Goal: Information Seeking & Learning: Learn about a topic

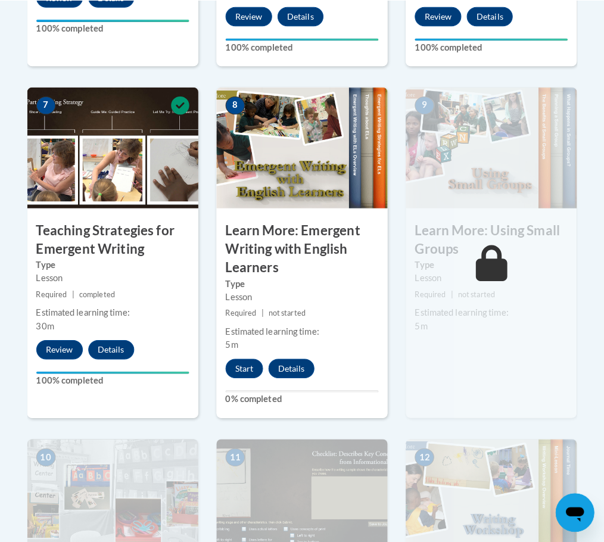
scroll to position [976, 0]
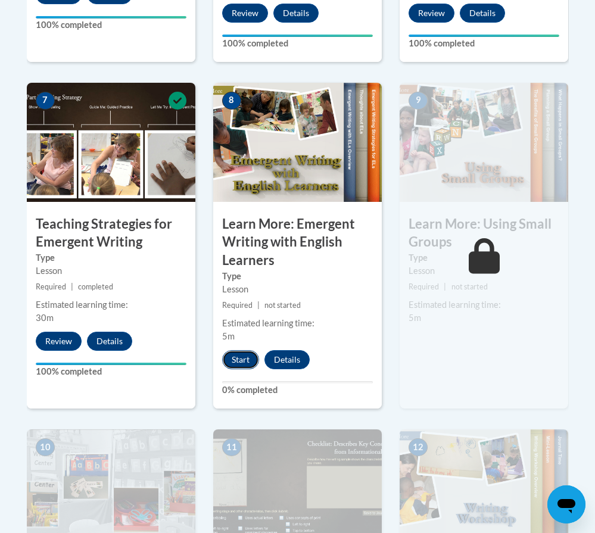
click at [229, 359] on button "Start" at bounding box center [240, 359] width 37 height 19
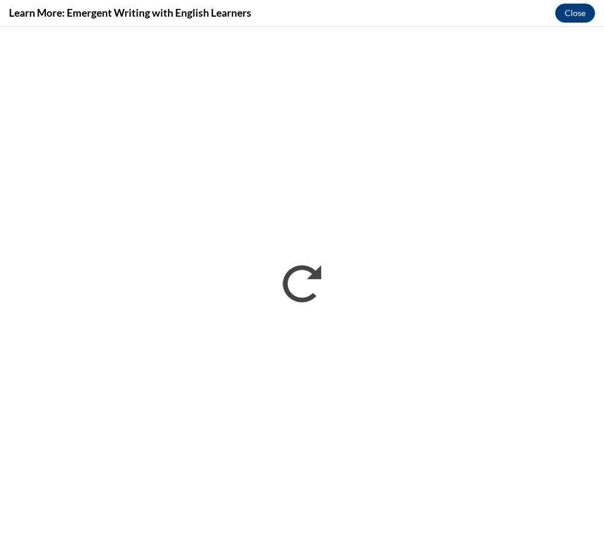
scroll to position [0, 0]
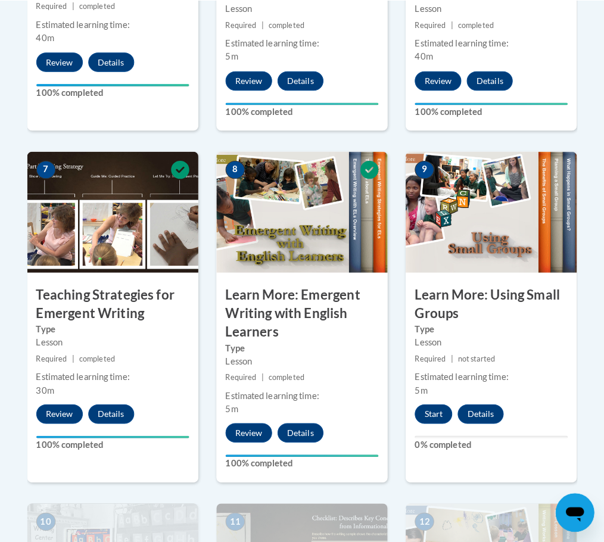
scroll to position [1084, 0]
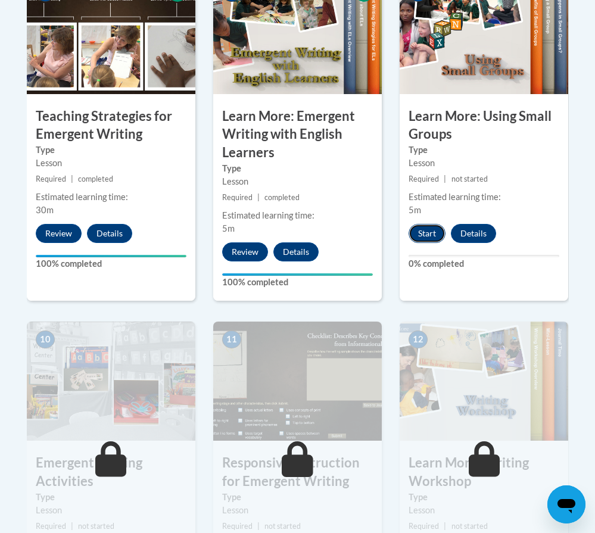
click at [442, 237] on button "Start" at bounding box center [427, 233] width 37 height 19
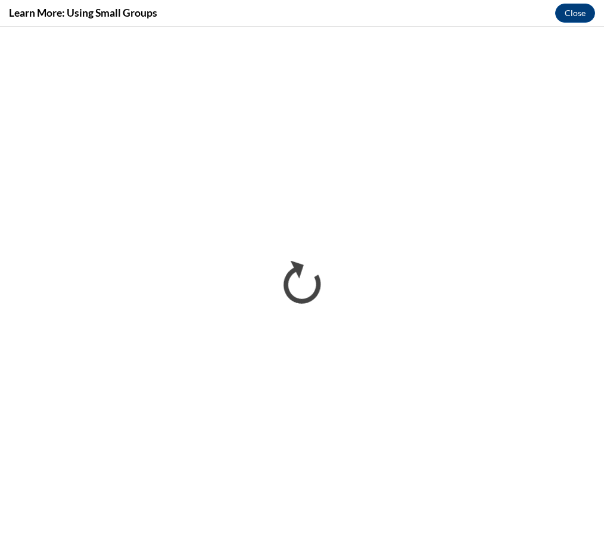
scroll to position [0, 0]
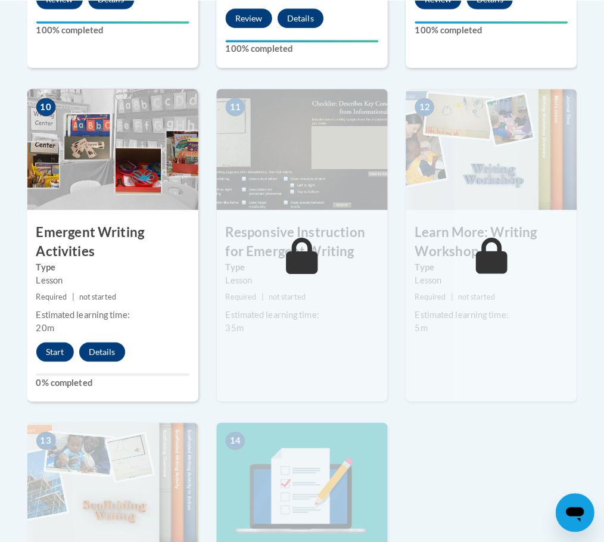
scroll to position [1308, 0]
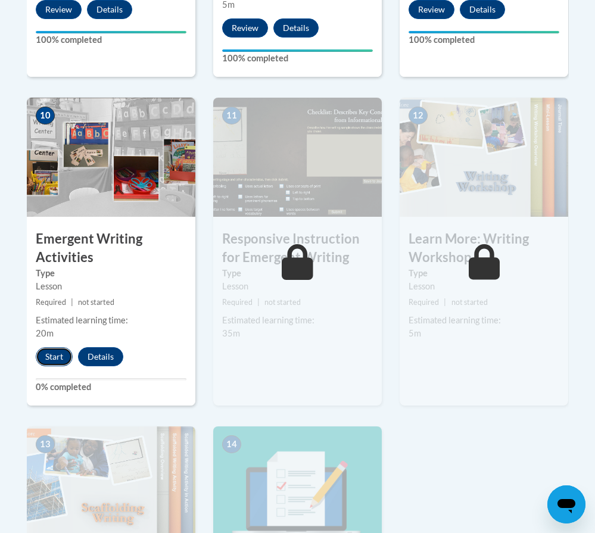
click at [54, 357] on button "Start" at bounding box center [54, 356] width 37 height 19
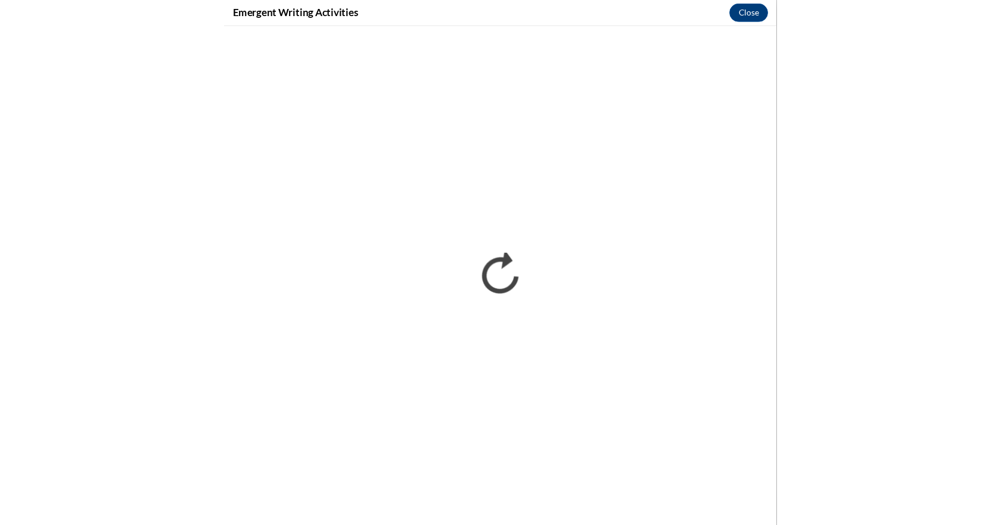
scroll to position [1345, 0]
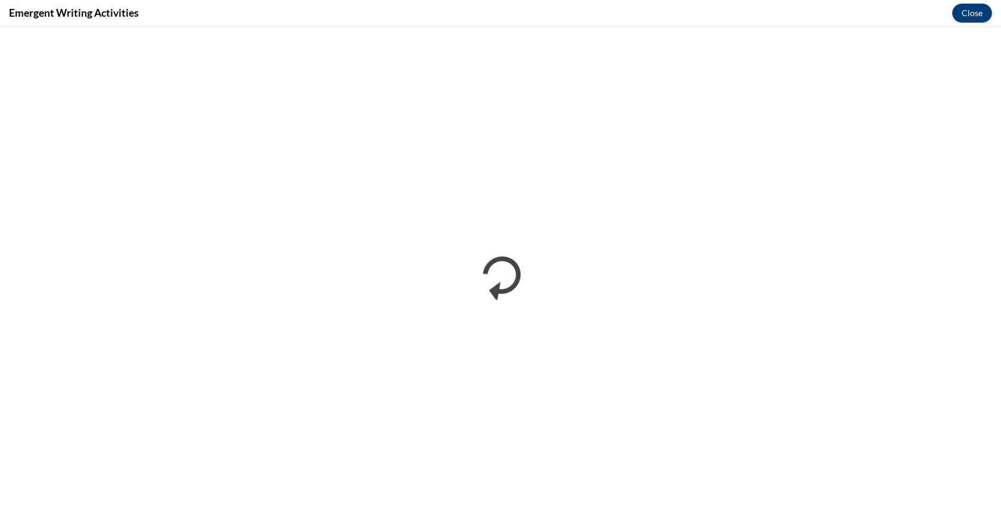
drag, startPoint x: 364, startPoint y: 20, endPoint x: 380, endPoint y: 23, distance: 15.9
click at [364, 20] on div "Emergent Writing Activities Close" at bounding box center [500, 13] width 1001 height 27
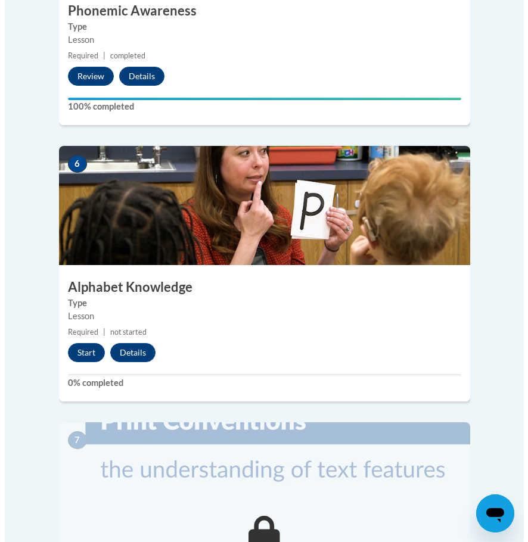
scroll to position [1706, 0]
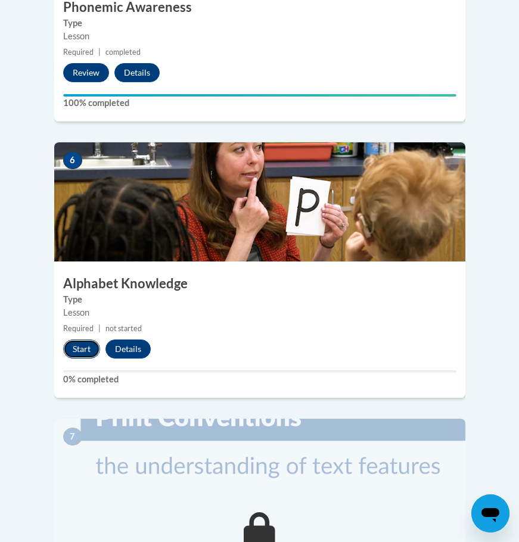
click at [82, 340] on button "Start" at bounding box center [81, 349] width 37 height 19
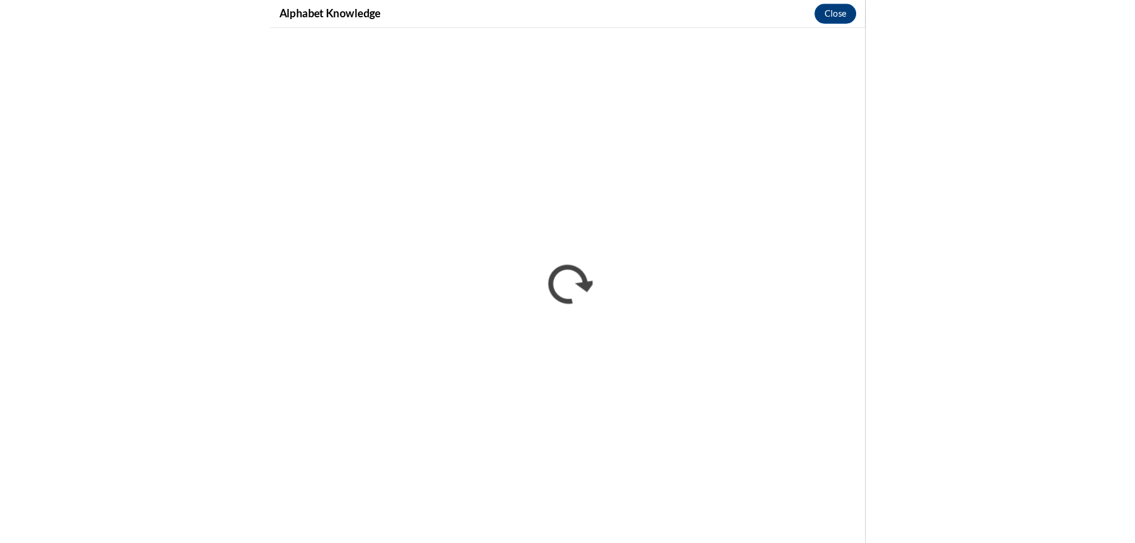
scroll to position [954, 0]
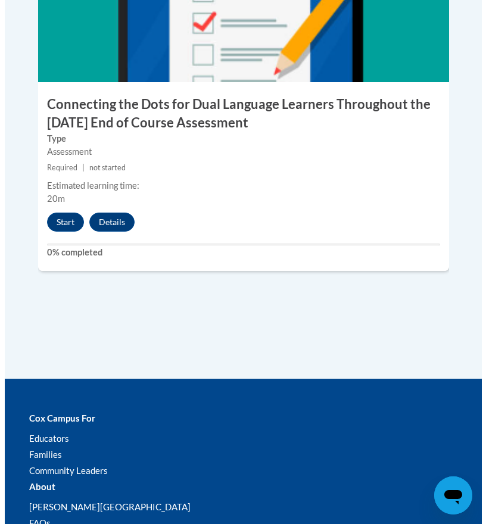
scroll to position [2206, 0]
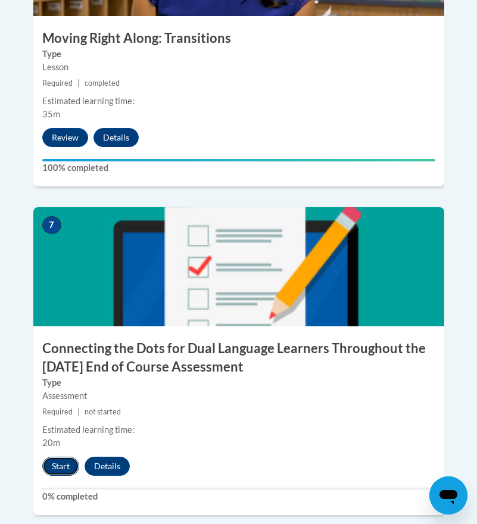
click at [70, 457] on button "Start" at bounding box center [60, 466] width 37 height 19
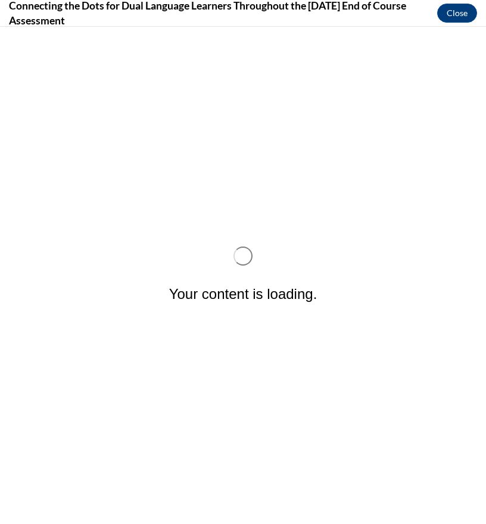
scroll to position [0, 0]
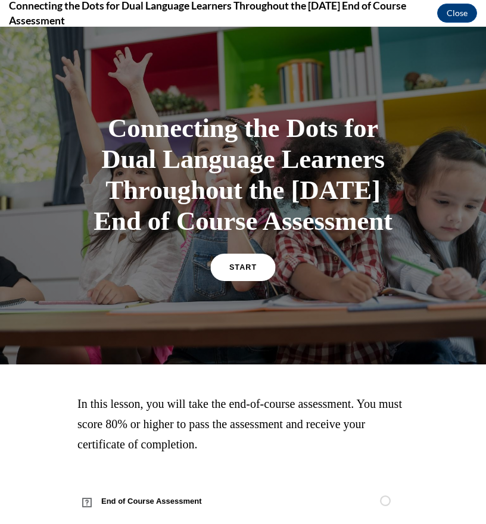
click at [253, 281] on link "START" at bounding box center [242, 267] width 65 height 27
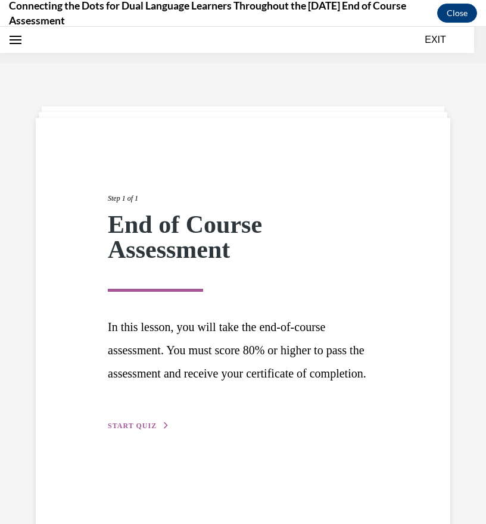
scroll to position [37, 0]
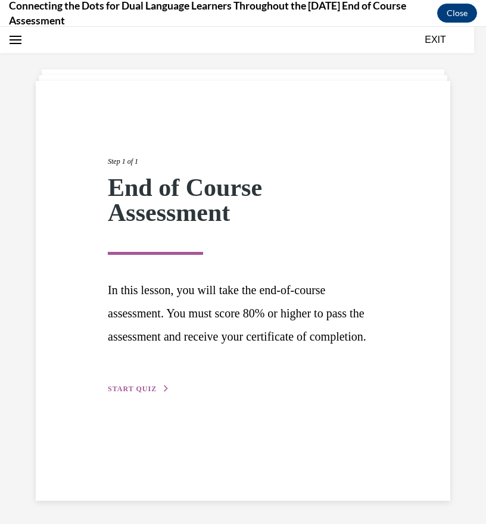
click at [147, 393] on span "START QUIZ" at bounding box center [132, 389] width 49 height 8
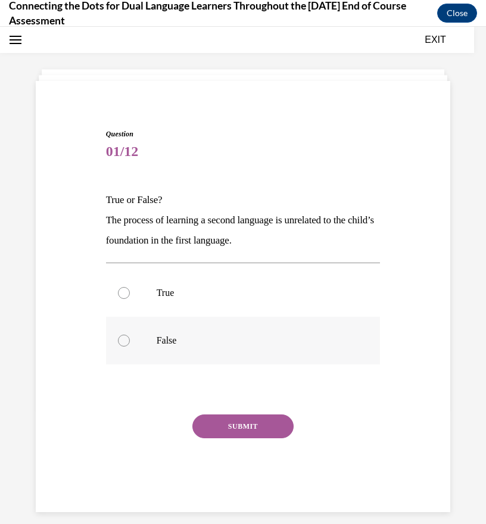
click at [124, 342] on div at bounding box center [124, 341] width 12 height 12
click at [124, 342] on input "False" at bounding box center [124, 341] width 12 height 12
radio input "true"
click at [235, 428] on button "SUBMIT" at bounding box center [243, 427] width 101 height 24
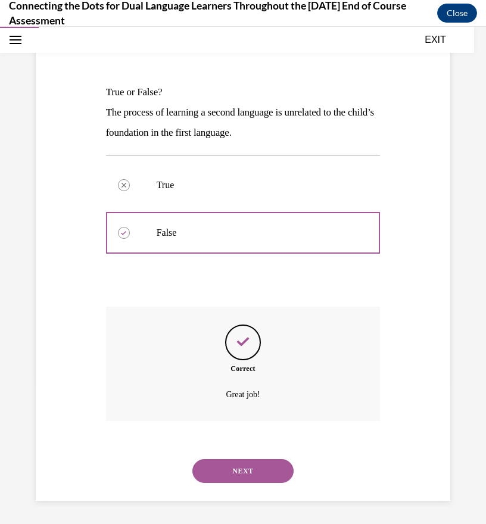
scroll to position [145, 0]
click at [267, 465] on button "NEXT" at bounding box center [243, 471] width 101 height 24
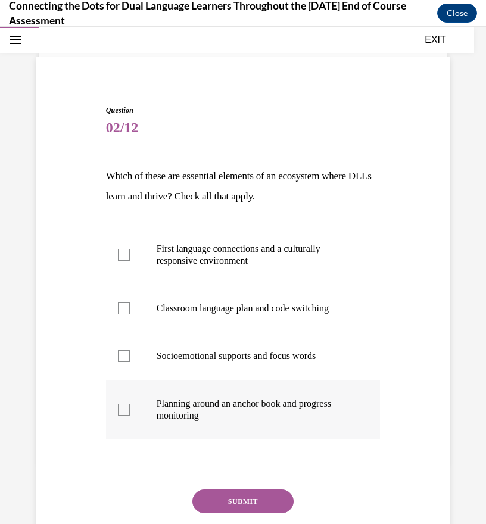
scroll to position [61, 0]
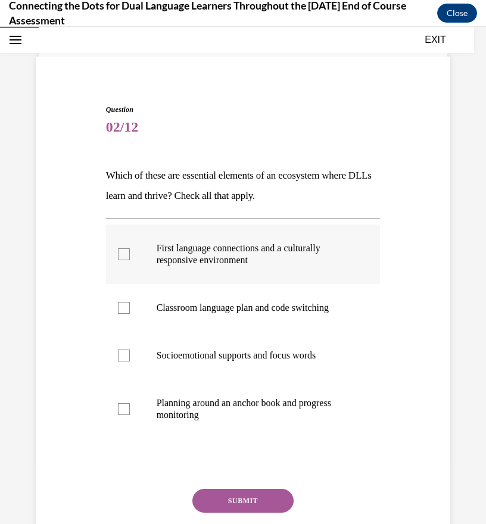
click at [122, 255] on div at bounding box center [124, 255] width 12 height 12
click at [122, 255] on input "First language connections and a culturally responsive environment" at bounding box center [124, 255] width 12 height 12
checkbox input "true"
click at [118, 409] on div at bounding box center [124, 409] width 12 height 12
click at [118, 409] on input "Planning around an anchor book and progress monitoring" at bounding box center [124, 409] width 12 height 12
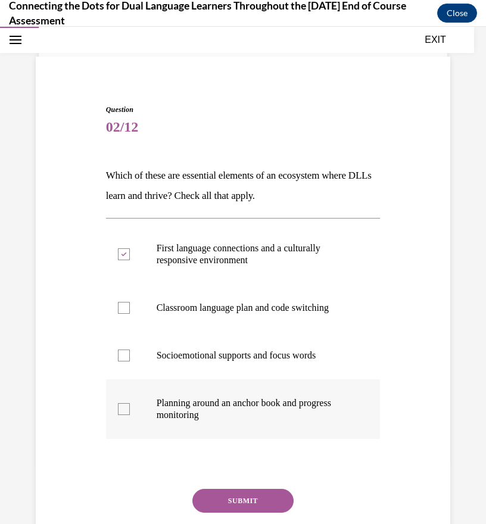
checkbox input "true"
click at [241, 505] on button "SUBMIT" at bounding box center [243, 501] width 101 height 24
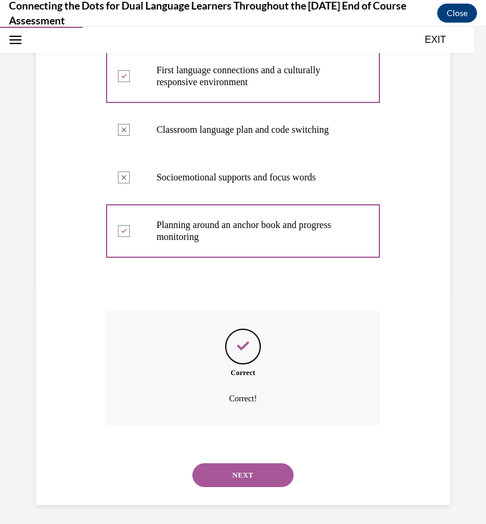
scroll to position [244, 0]
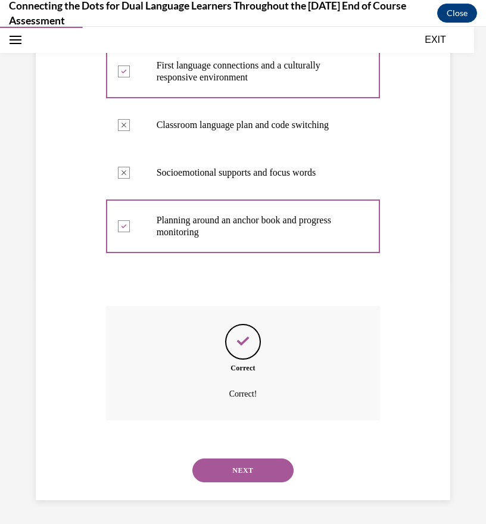
click at [266, 468] on button "NEXT" at bounding box center [243, 471] width 101 height 24
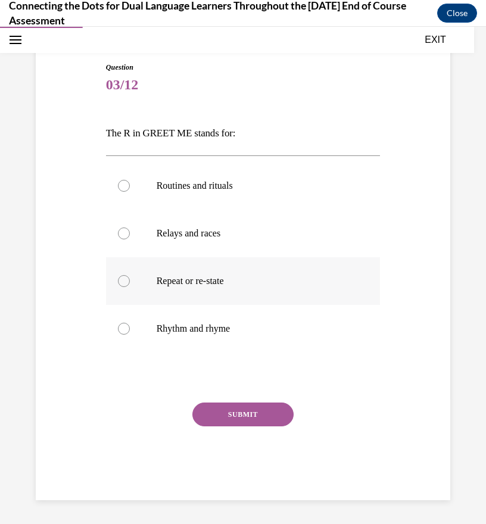
click at [123, 281] on div at bounding box center [124, 281] width 12 height 12
click at [123, 281] on input "Repeat or re-state" at bounding box center [124, 281] width 12 height 12
radio input "true"
click at [225, 410] on button "SUBMIT" at bounding box center [243, 415] width 101 height 24
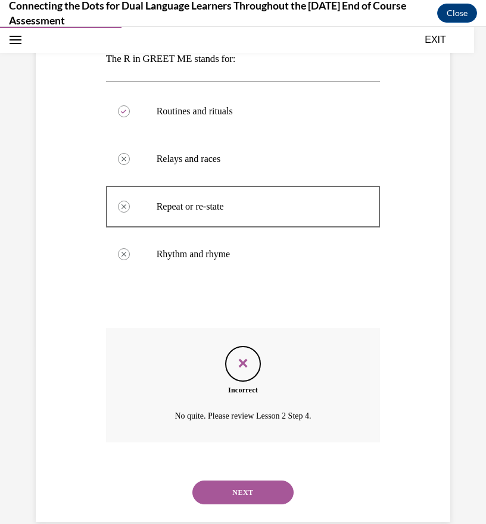
scroll to position [200, 0]
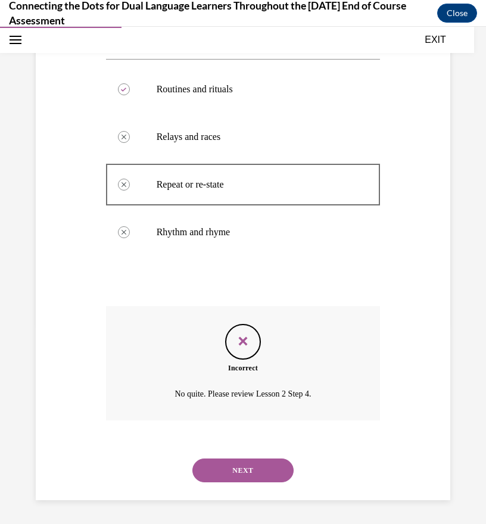
click at [255, 472] on button "NEXT" at bounding box center [243, 471] width 101 height 24
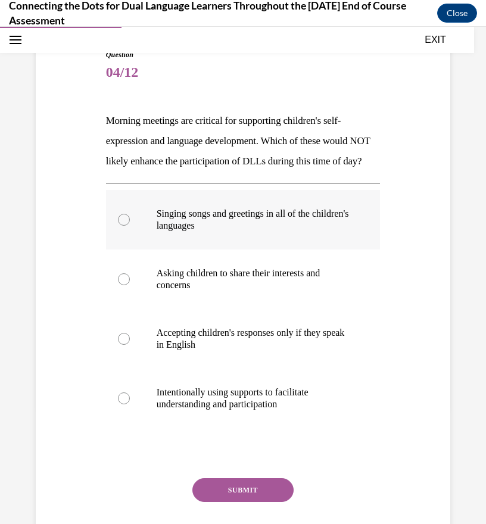
scroll to position [119, 0]
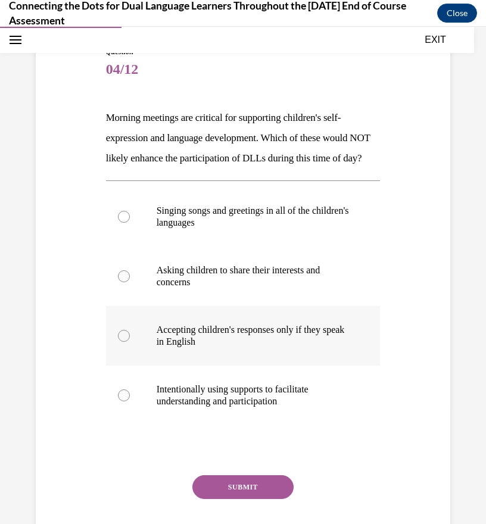
click at [119, 342] on div at bounding box center [124, 336] width 12 height 12
click at [119, 342] on input "Accepting children's responses only if they speak in English" at bounding box center [124, 336] width 12 height 12
radio input "true"
click at [235, 499] on button "SUBMIT" at bounding box center [243, 488] width 101 height 24
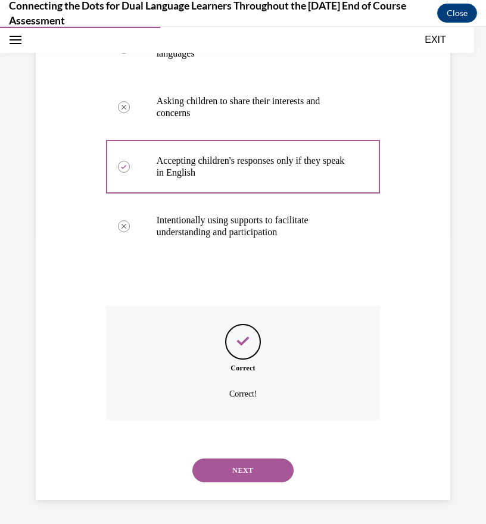
scroll to position [309, 0]
click at [250, 471] on button "NEXT" at bounding box center [243, 471] width 101 height 24
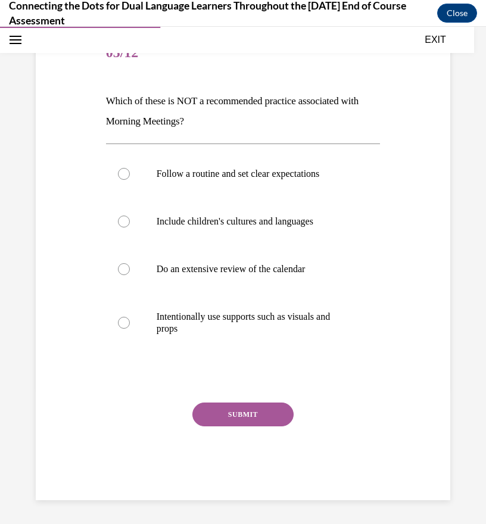
scroll to position [133, 0]
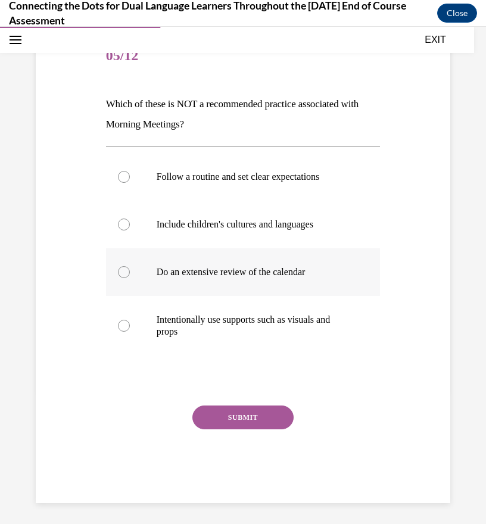
click at [110, 272] on label "Do an extensive review of the calendar" at bounding box center [243, 273] width 275 height 48
click at [118, 272] on input "Do an extensive review of the calendar" at bounding box center [124, 272] width 12 height 12
radio input "true"
click at [251, 415] on button "SUBMIT" at bounding box center [243, 418] width 101 height 24
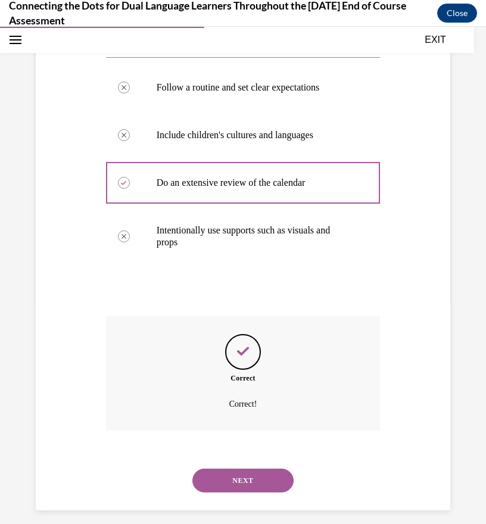
scroll to position [232, 0]
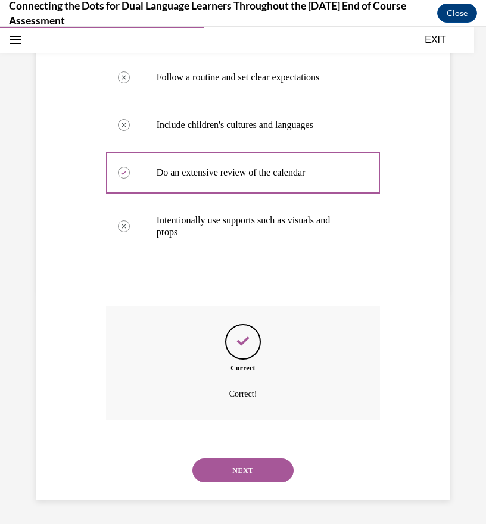
click at [259, 467] on button "NEXT" at bounding box center [243, 471] width 101 height 24
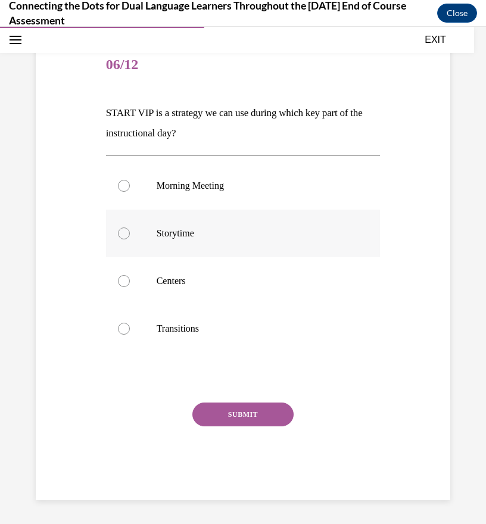
drag, startPoint x: 122, startPoint y: 185, endPoint x: 134, endPoint y: 222, distance: 38.3
click at [122, 185] on div at bounding box center [124, 186] width 12 height 12
click at [122, 185] on input "Morning Meeting" at bounding box center [124, 186] width 12 height 12
radio input "true"
click at [247, 423] on button "SUBMIT" at bounding box center [243, 415] width 101 height 24
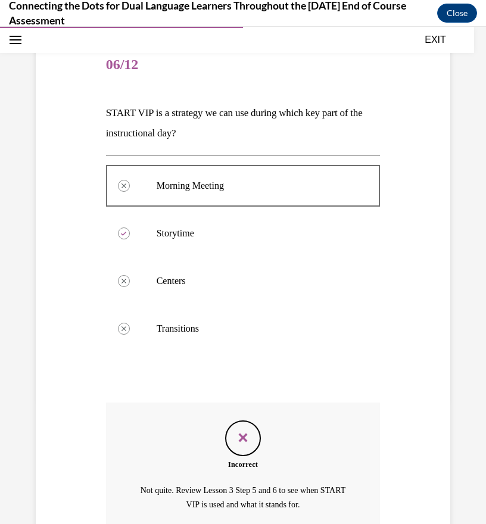
scroll to position [235, 0]
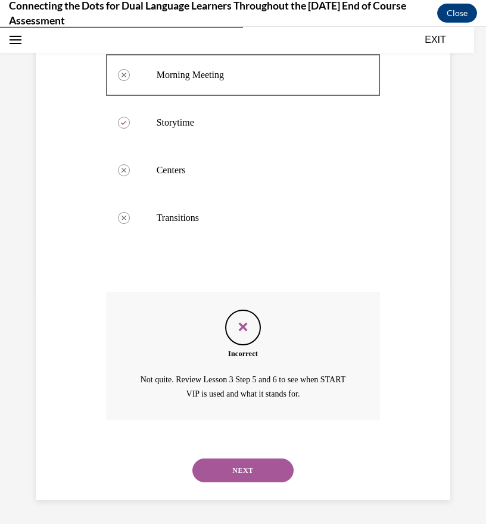
click at [252, 472] on button "NEXT" at bounding box center [243, 471] width 101 height 24
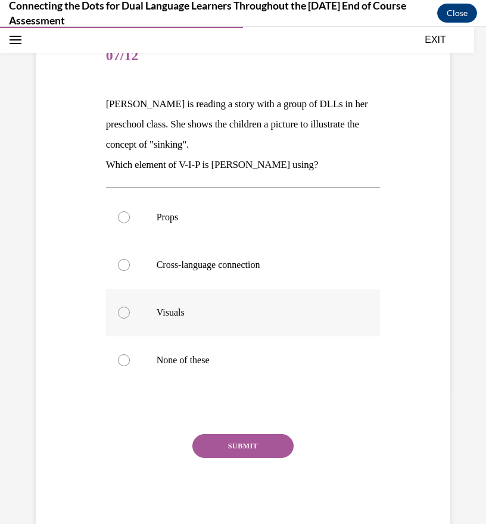
click at [168, 309] on p "Visuals" at bounding box center [254, 313] width 194 height 12
click at [130, 309] on input "Visuals" at bounding box center [124, 313] width 12 height 12
radio input "true"
click at [239, 448] on button "SUBMIT" at bounding box center [243, 446] width 101 height 24
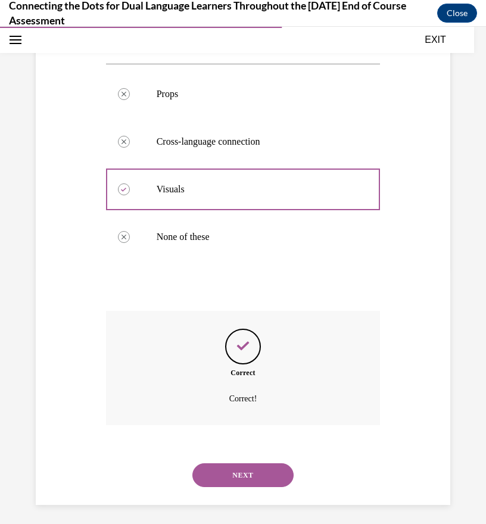
scroll to position [261, 0]
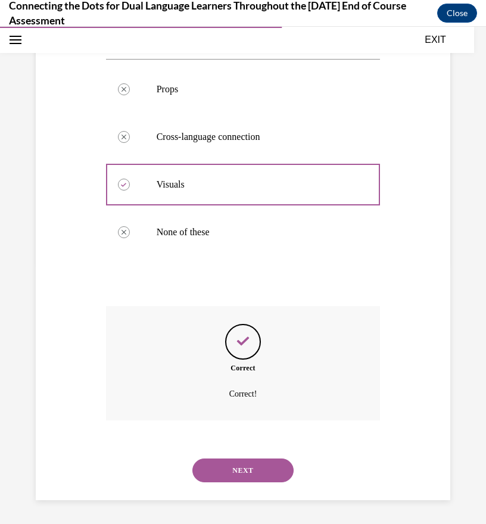
click at [262, 471] on button "NEXT" at bounding box center [243, 471] width 101 height 24
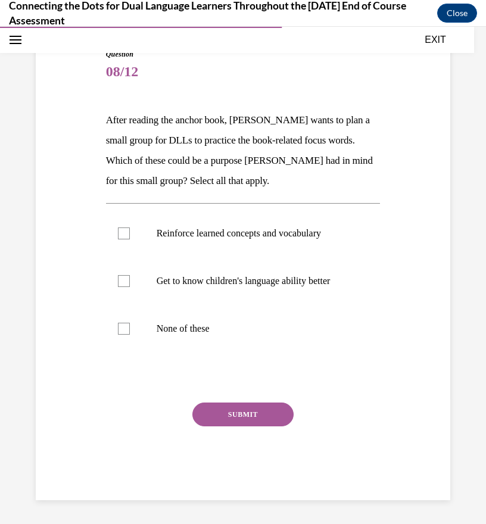
scroll to position [129, 0]
click at [115, 220] on label "Reinforce learned concepts and vocabulary" at bounding box center [243, 234] width 275 height 48
click at [118, 228] on input "Reinforce learned concepts and vocabulary" at bounding box center [124, 234] width 12 height 12
checkbox input "true"
click at [245, 422] on button "SUBMIT" at bounding box center [243, 415] width 101 height 24
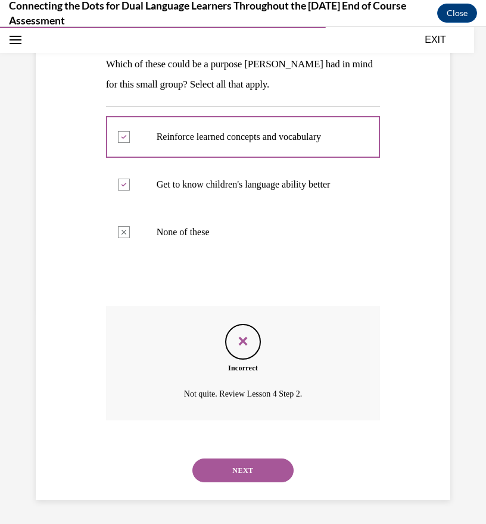
scroll to position [225, 0]
click at [267, 468] on button "NEXT" at bounding box center [243, 471] width 101 height 24
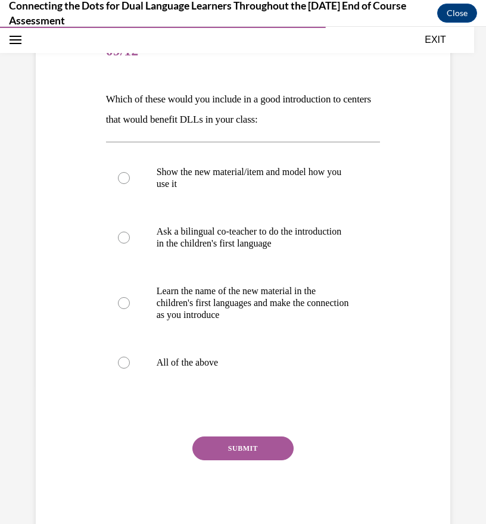
scroll to position [139, 0]
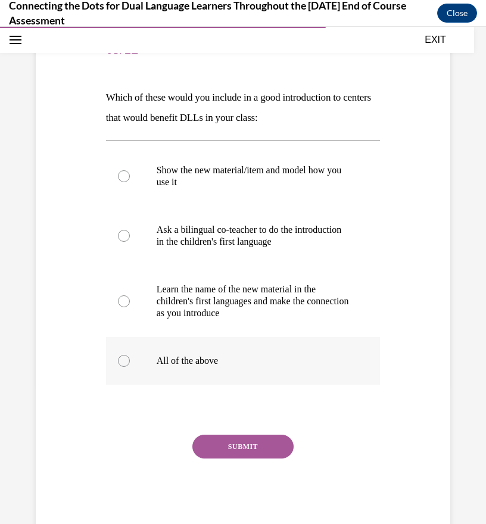
click at [148, 363] on label "All of the above" at bounding box center [243, 361] width 275 height 48
click at [130, 363] on input "All of the above" at bounding box center [124, 361] width 12 height 12
radio input "true"
click at [223, 446] on button "SUBMIT" at bounding box center [243, 447] width 101 height 24
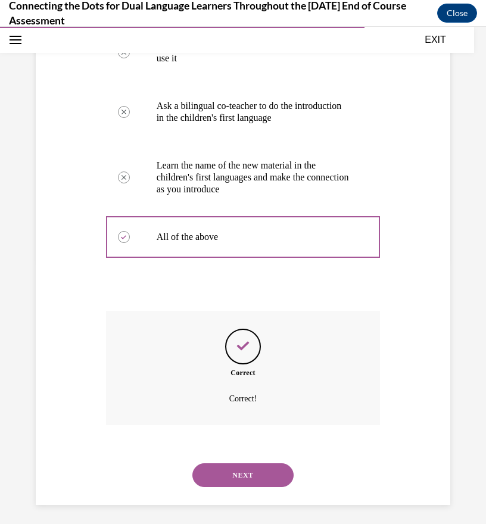
scroll to position [268, 0]
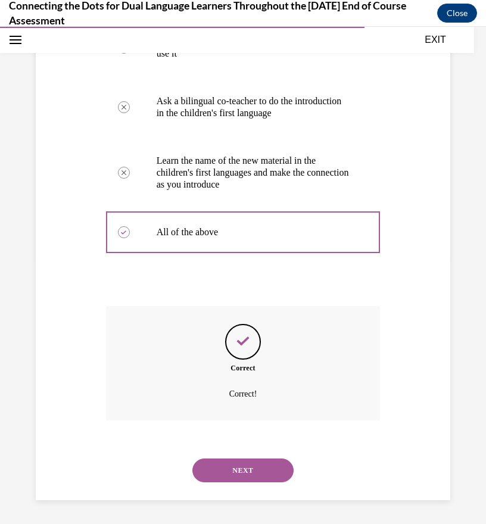
click at [259, 467] on button "NEXT" at bounding box center [243, 471] width 101 height 24
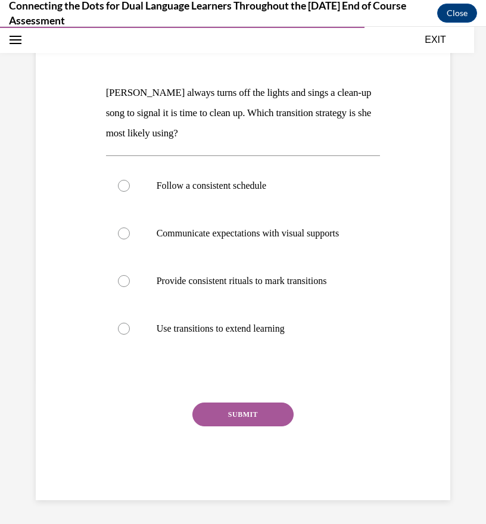
scroll to position [133, 0]
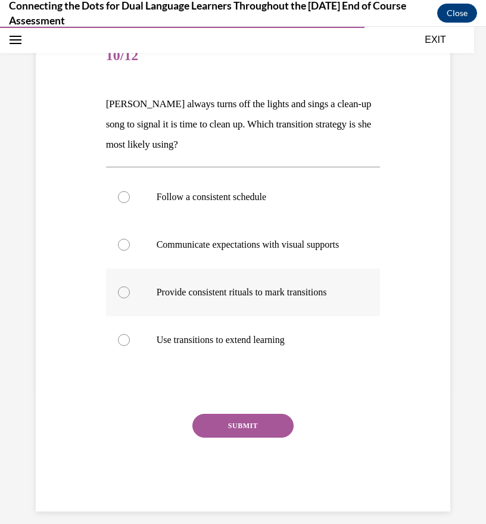
click at [263, 299] on p "Provide consistent rituals to mark transitions" at bounding box center [254, 293] width 194 height 12
click at [130, 299] on input "Provide consistent rituals to mark transitions" at bounding box center [124, 293] width 12 height 12
radio input "true"
click at [253, 436] on button "SUBMIT" at bounding box center [243, 426] width 101 height 24
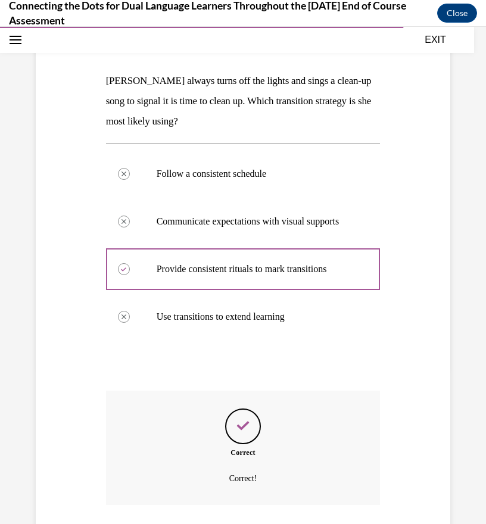
scroll to position [253, 0]
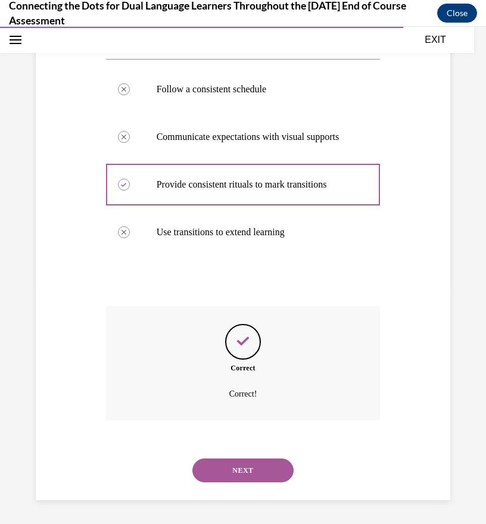
click at [256, 471] on button "NEXT" at bounding box center [243, 471] width 101 height 24
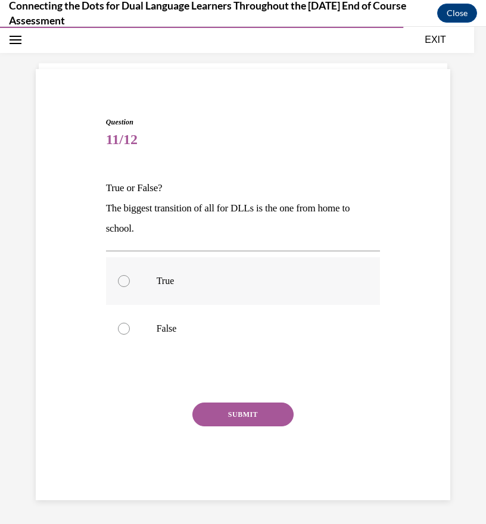
click at [139, 285] on label "True" at bounding box center [243, 281] width 275 height 48
click at [130, 285] on input "True" at bounding box center [124, 281] width 12 height 12
radio input "true"
click at [238, 415] on button "SUBMIT" at bounding box center [243, 415] width 101 height 24
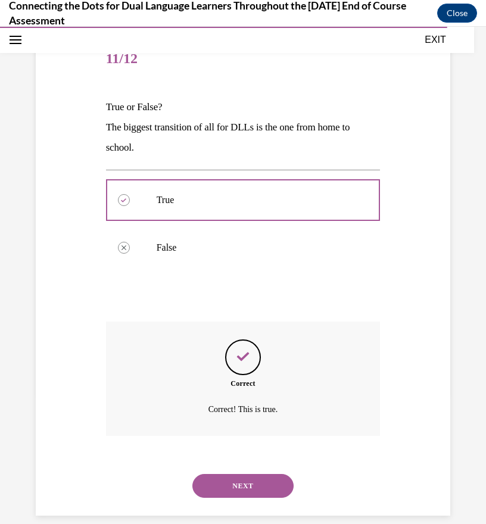
scroll to position [145, 0]
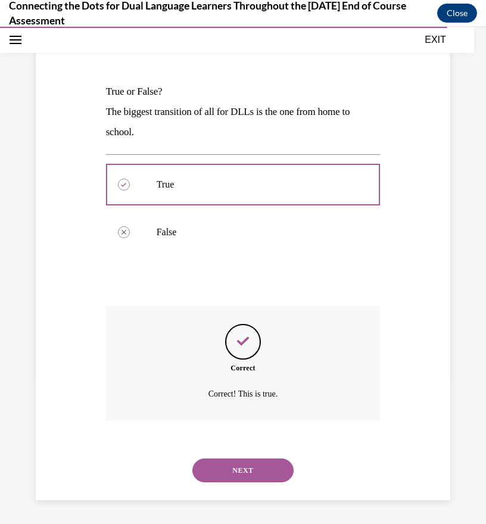
click at [246, 469] on button "NEXT" at bounding box center [243, 471] width 101 height 24
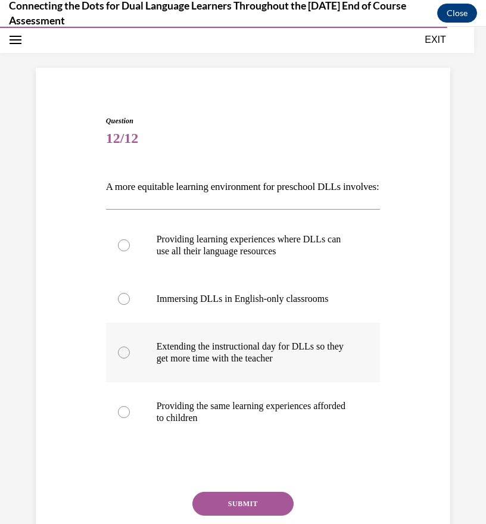
scroll to position [61, 0]
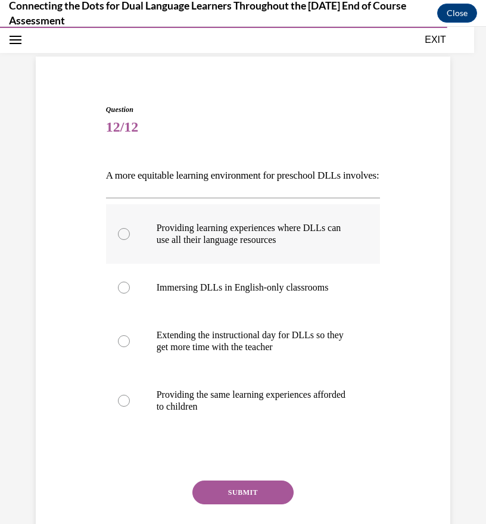
click at [172, 246] on p "Providing learning experiences where DLLs can use all their language resources" at bounding box center [254, 234] width 194 height 24
click at [130, 240] on input "Providing learning experiences where DLLs can use all their language resources" at bounding box center [124, 234] width 12 height 12
radio input "true"
click at [251, 505] on button "SUBMIT" at bounding box center [243, 493] width 101 height 24
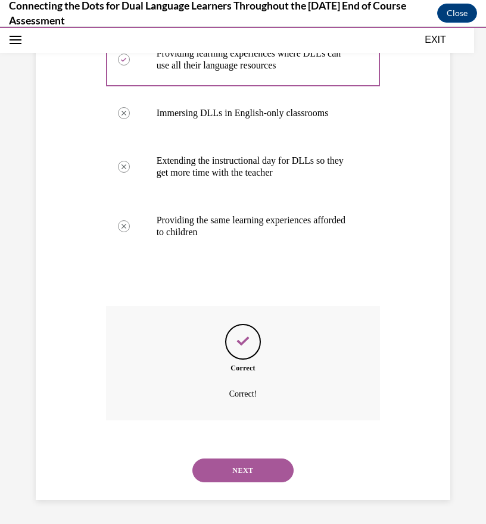
click at [256, 470] on button "NEXT" at bounding box center [243, 471] width 101 height 24
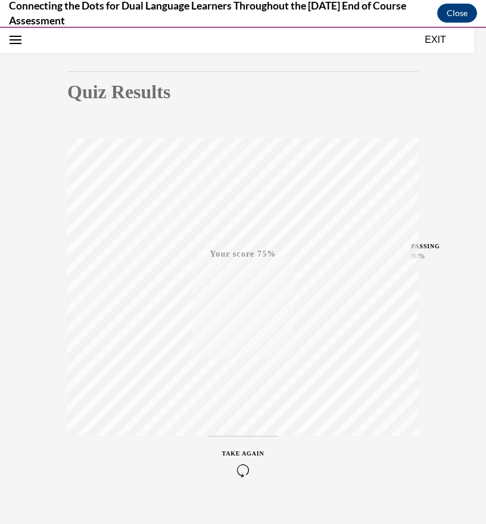
scroll to position [113, 0]
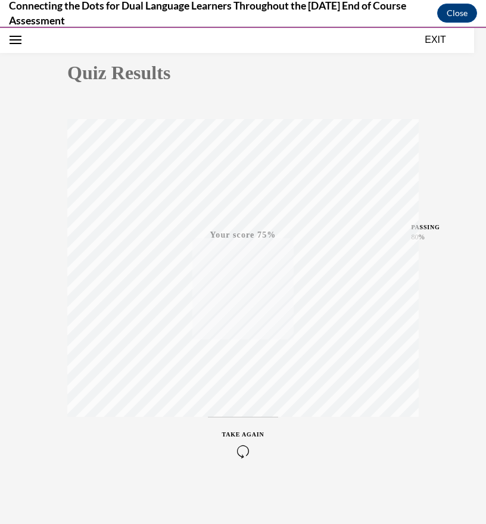
click at [232, 453] on icon "button" at bounding box center [243, 451] width 42 height 13
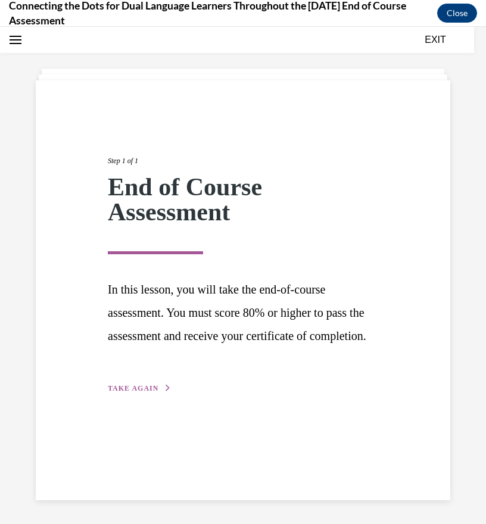
click at [150, 393] on span "TAKE AGAIN" at bounding box center [133, 388] width 51 height 8
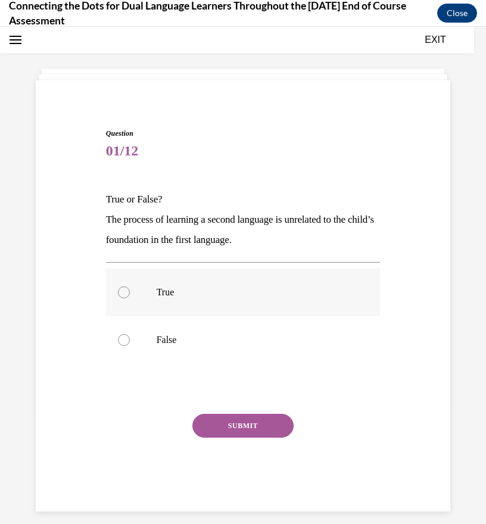
click at [122, 291] on div at bounding box center [124, 293] width 12 height 12
click at [122, 291] on input "True" at bounding box center [124, 293] width 12 height 12
radio input "true"
click at [226, 429] on button "SUBMIT" at bounding box center [243, 426] width 101 height 24
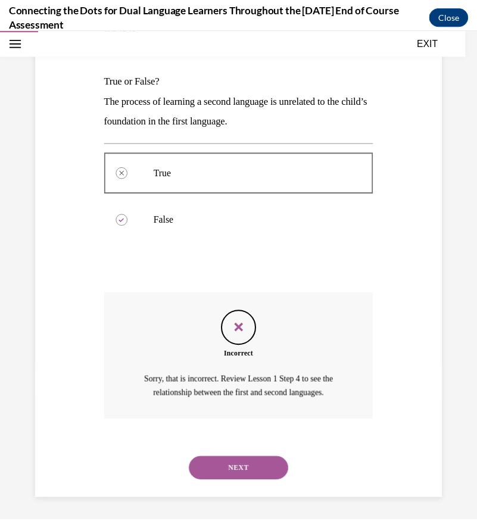
scroll to position [160, 0]
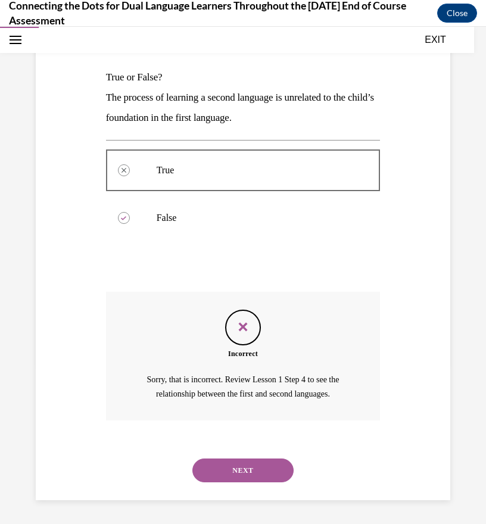
click at [440, 40] on button "EXIT" at bounding box center [436, 40] width 72 height 14
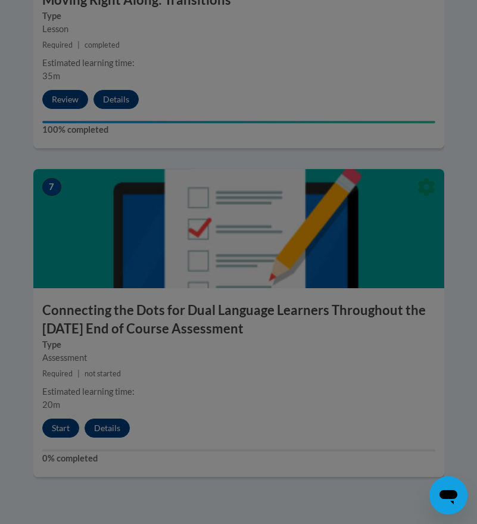
scroll to position [2445, 0]
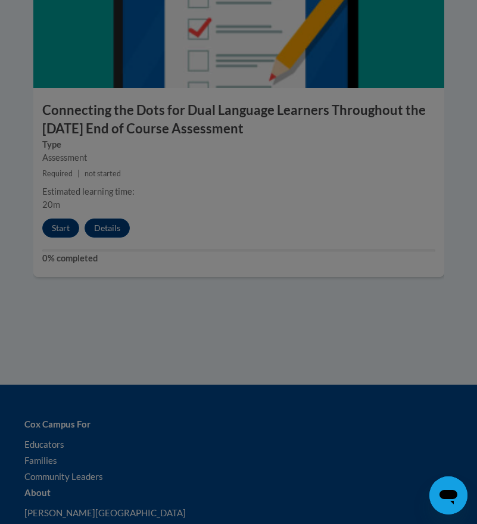
click at [65, 209] on div at bounding box center [238, 262] width 477 height 524
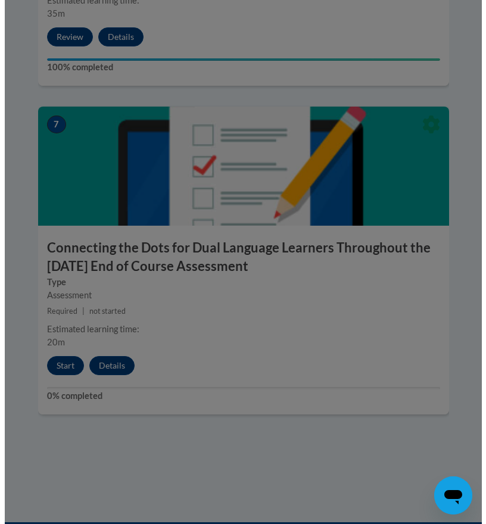
scroll to position [2266, 0]
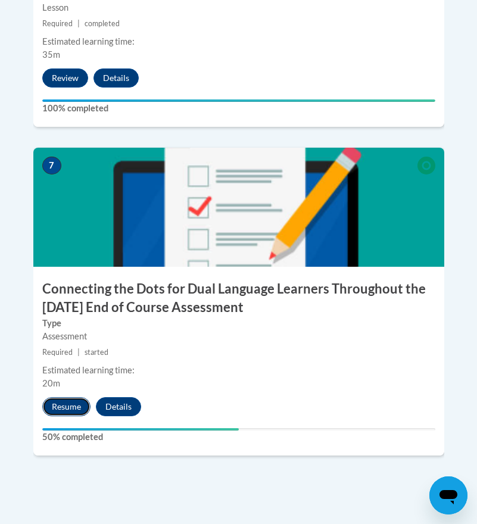
click at [57, 398] on button "Resume" at bounding box center [66, 407] width 48 height 19
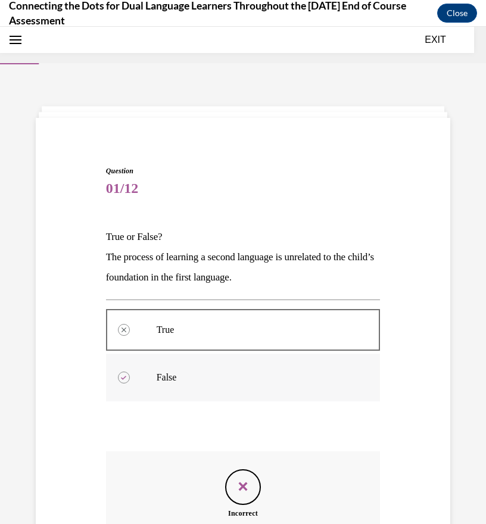
scroll to position [160, 0]
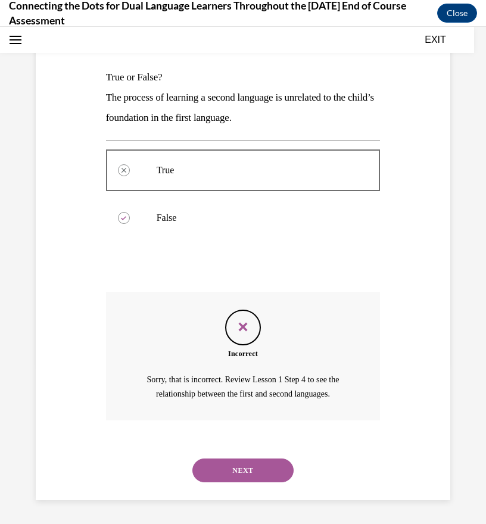
click at [259, 476] on button "NEXT" at bounding box center [243, 471] width 101 height 24
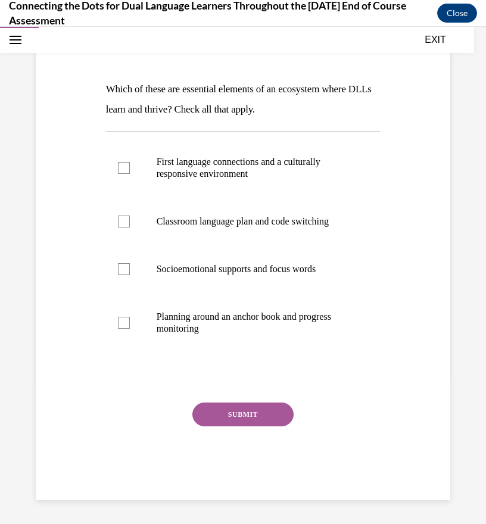
scroll to position [133, 0]
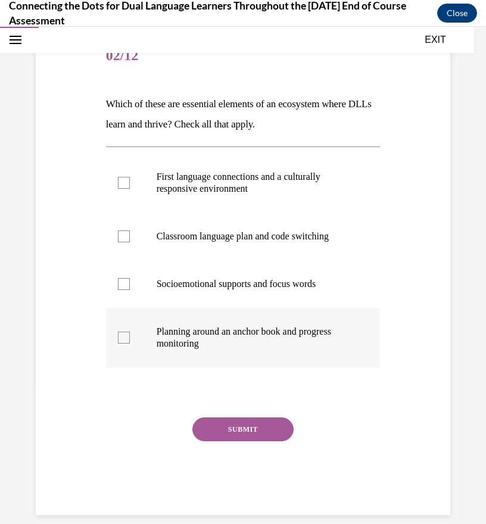
click at [119, 339] on div at bounding box center [124, 338] width 12 height 12
click at [119, 339] on input "Planning around an anchor book and progress monitoring" at bounding box center [124, 338] width 12 height 12
checkbox input "true"
click at [120, 181] on div at bounding box center [124, 183] width 12 height 12
click at [120, 181] on input "First language connections and a culturally responsive environment" at bounding box center [124, 183] width 12 height 12
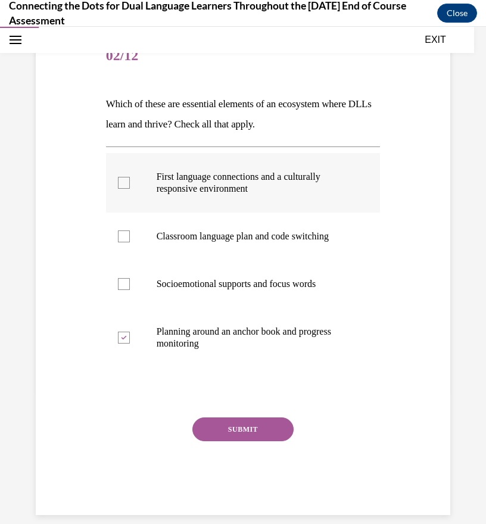
checkbox input "true"
click at [229, 431] on button "SUBMIT" at bounding box center [243, 430] width 101 height 24
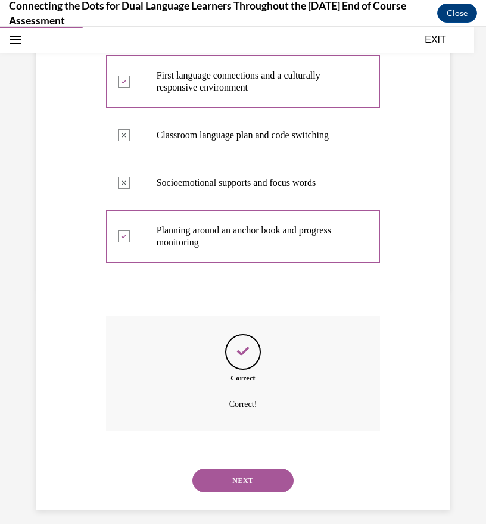
scroll to position [244, 0]
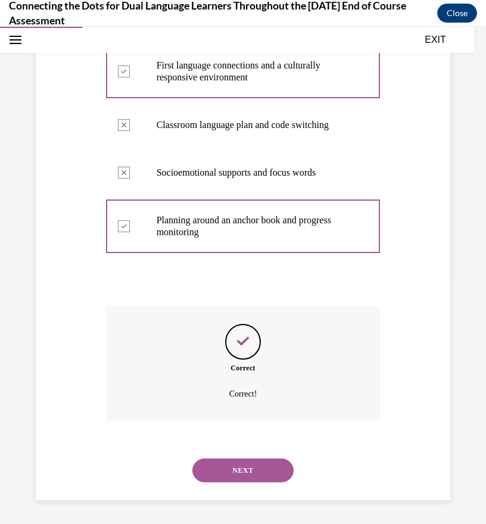
click at [245, 462] on button "NEXT" at bounding box center [243, 471] width 101 height 24
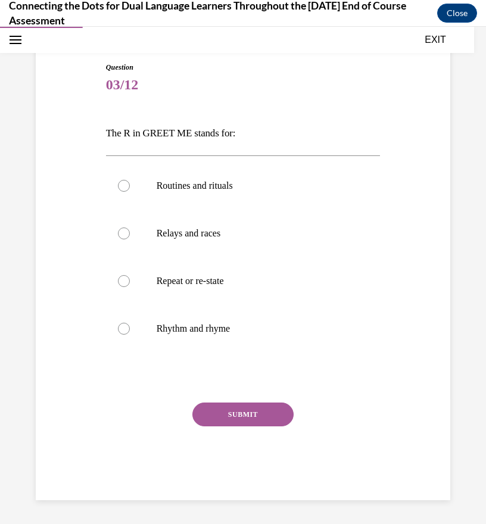
scroll to position [104, 0]
click at [124, 185] on div at bounding box center [124, 186] width 12 height 12
click at [124, 185] on input "Routines and rituals" at bounding box center [124, 186] width 12 height 12
radio input "true"
click at [242, 412] on button "SUBMIT" at bounding box center [243, 415] width 101 height 24
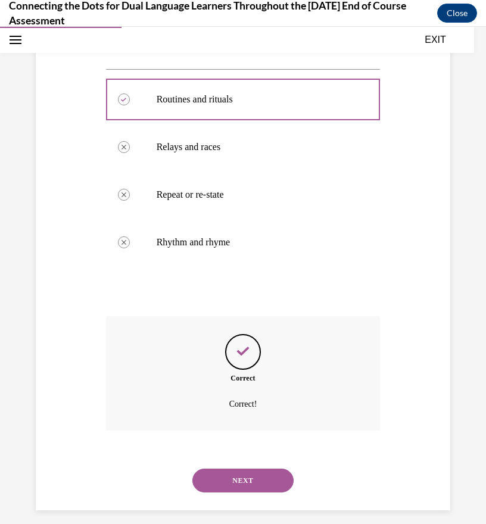
scroll to position [200, 0]
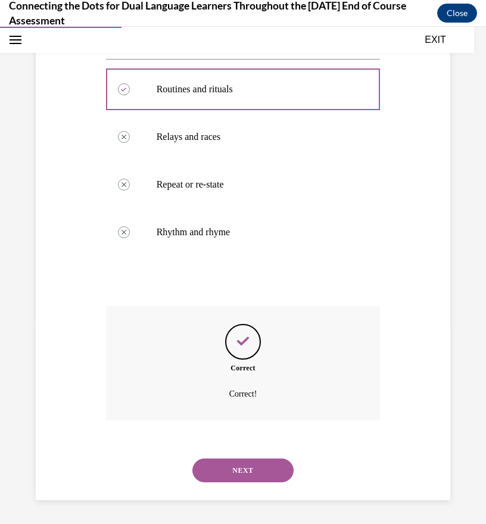
click at [253, 462] on button "NEXT" at bounding box center [243, 471] width 101 height 24
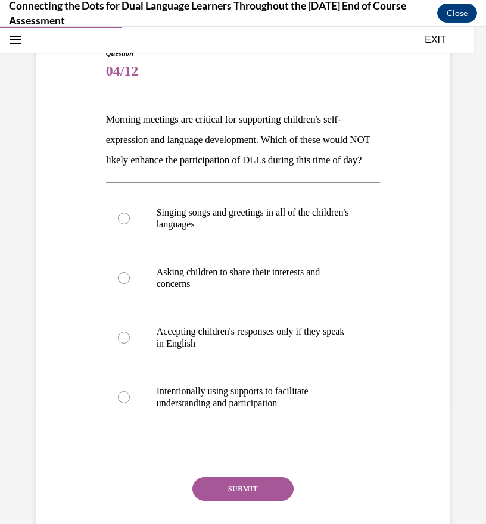
scroll to position [119, 0]
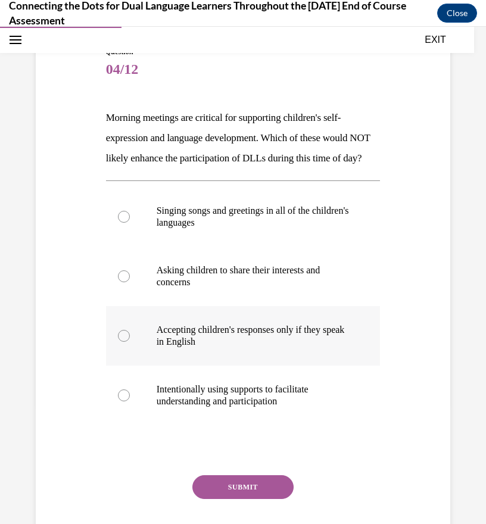
click at [120, 342] on div at bounding box center [124, 336] width 12 height 12
click at [120, 342] on input "Accepting children's responses only if they speak in English" at bounding box center [124, 336] width 12 height 12
radio input "true"
click at [250, 499] on button "SUBMIT" at bounding box center [243, 488] width 101 height 24
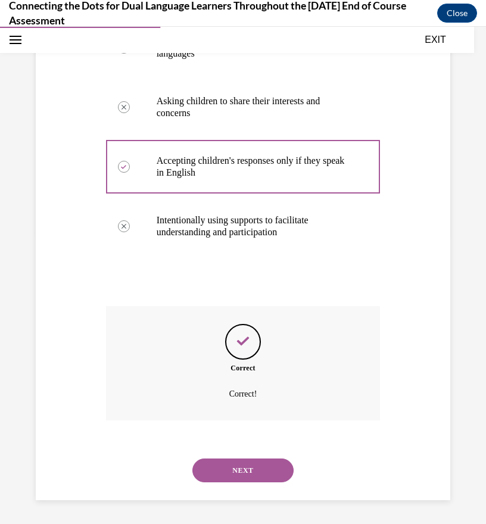
click at [247, 469] on button "NEXT" at bounding box center [243, 471] width 101 height 24
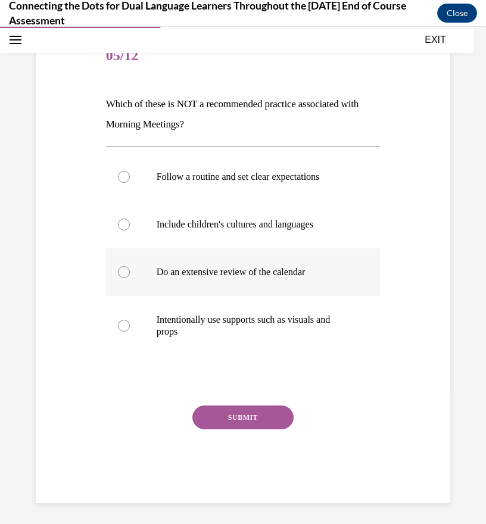
click at [122, 275] on div at bounding box center [124, 272] width 12 height 12
click at [122, 275] on input "Do an extensive review of the calendar" at bounding box center [124, 272] width 12 height 12
radio input "true"
click at [249, 425] on button "SUBMIT" at bounding box center [243, 418] width 101 height 24
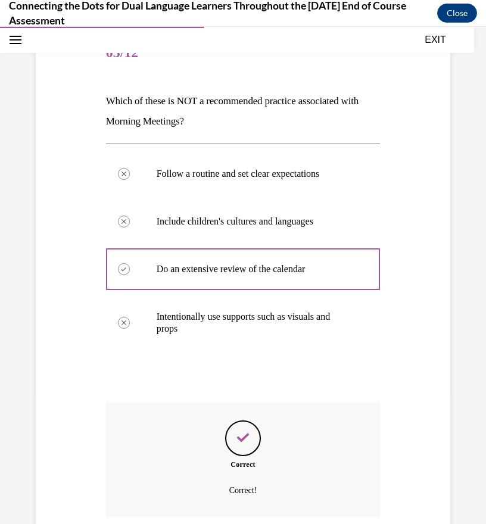
scroll to position [232, 0]
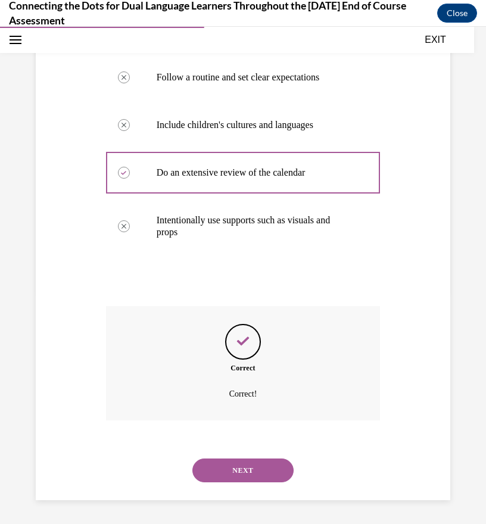
click at [249, 467] on button "NEXT" at bounding box center [243, 471] width 101 height 24
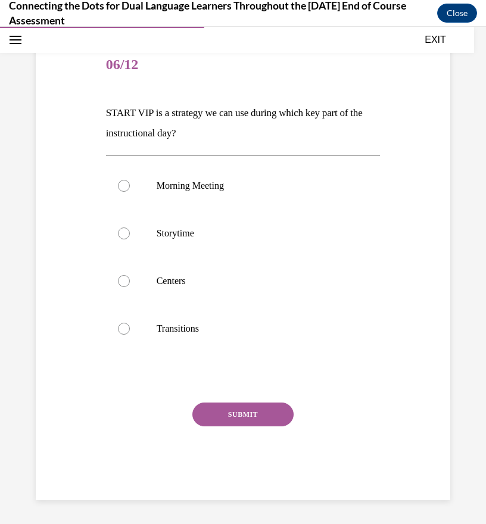
scroll to position [124, 0]
click at [163, 185] on p "Morning Meeting" at bounding box center [254, 186] width 194 height 12
click at [130, 185] on input "Morning Meeting" at bounding box center [124, 186] width 12 height 12
radio input "true"
click at [269, 421] on button "SUBMIT" at bounding box center [243, 415] width 101 height 24
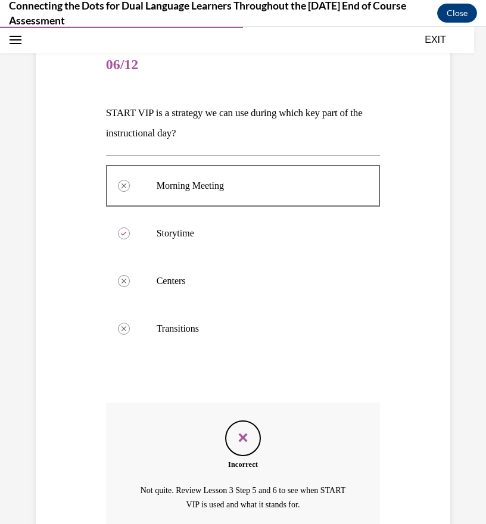
scroll to position [235, 0]
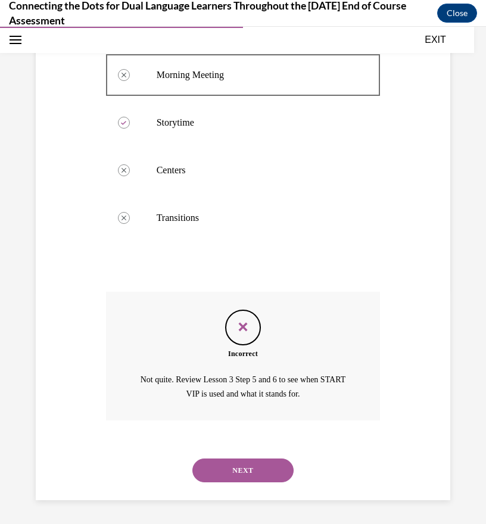
click at [271, 464] on button "NEXT" at bounding box center [243, 471] width 101 height 24
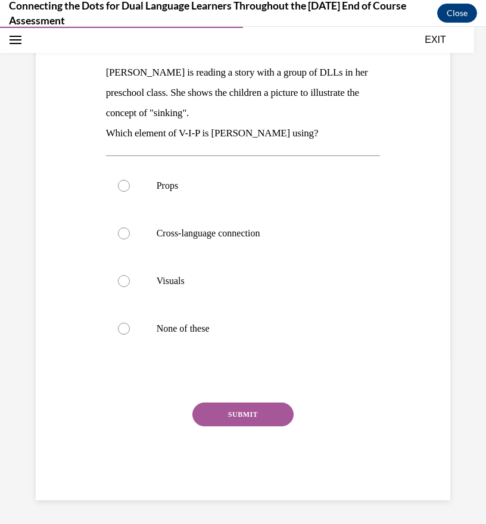
scroll to position [133, 0]
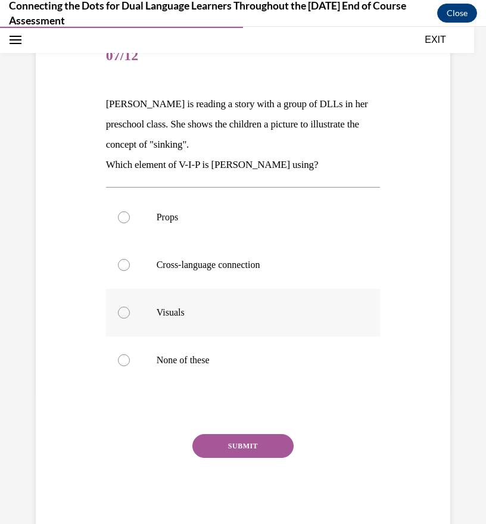
click at [128, 315] on div at bounding box center [124, 313] width 12 height 12
click at [128, 315] on input "Visuals" at bounding box center [124, 313] width 12 height 12
radio input "true"
click at [249, 452] on button "SUBMIT" at bounding box center [243, 446] width 101 height 24
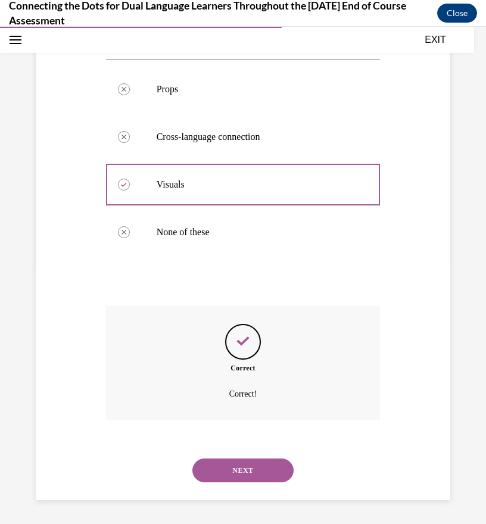
click at [247, 477] on button "NEXT" at bounding box center [243, 471] width 101 height 24
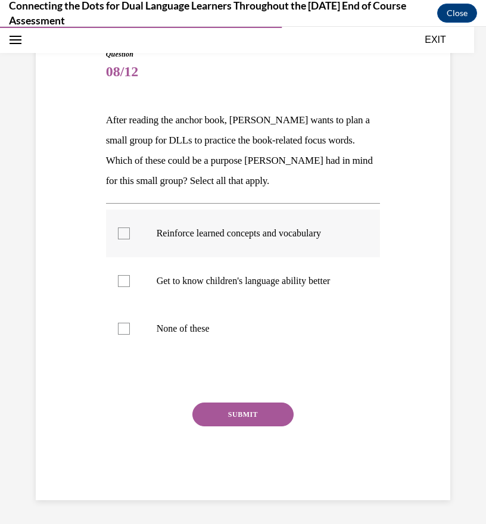
click at [121, 230] on label "Reinforce learned concepts and vocabulary" at bounding box center [243, 234] width 275 height 48
click at [121, 230] on input "Reinforce learned concepts and vocabulary" at bounding box center [124, 234] width 12 height 12
checkbox input "true"
click at [241, 419] on button "SUBMIT" at bounding box center [243, 415] width 101 height 24
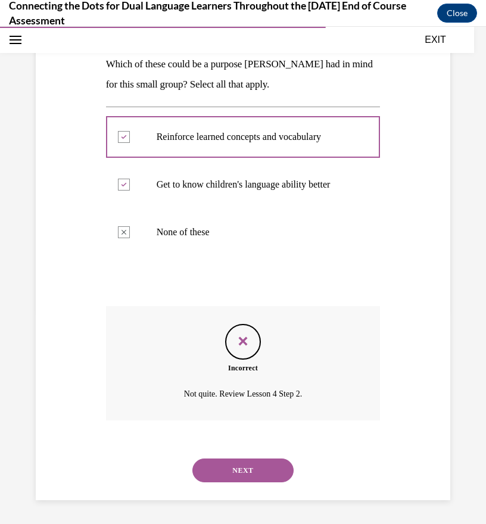
scroll to position [225, 0]
click at [264, 469] on button "NEXT" at bounding box center [243, 471] width 101 height 24
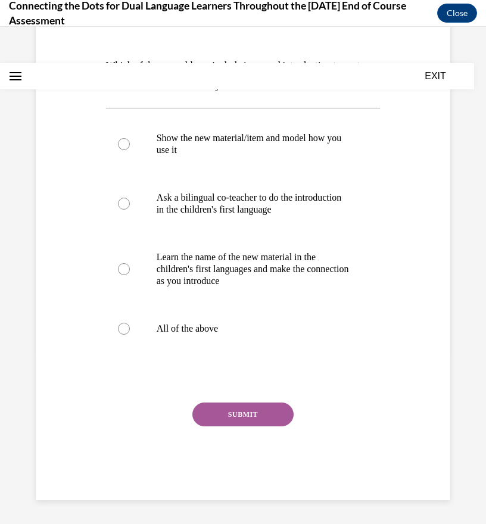
scroll to position [0, 0]
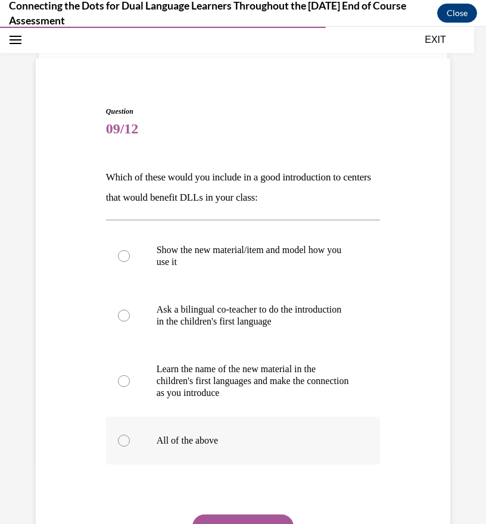
drag, startPoint x: 128, startPoint y: 442, endPoint x: 147, endPoint y: 449, distance: 19.6
click at [129, 442] on label "All of the above" at bounding box center [243, 441] width 275 height 48
click at [129, 442] on input "All of the above" at bounding box center [124, 441] width 12 height 12
radio input "true"
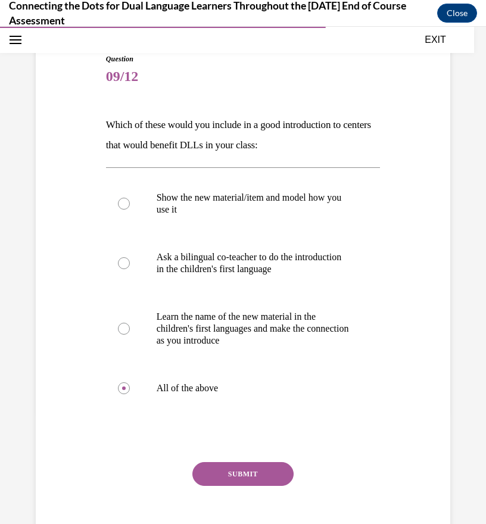
click at [236, 470] on button "SUBMIT" at bounding box center [243, 474] width 101 height 24
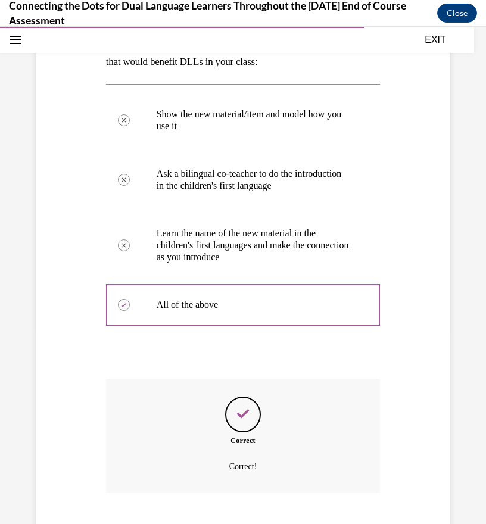
scroll to position [268, 0]
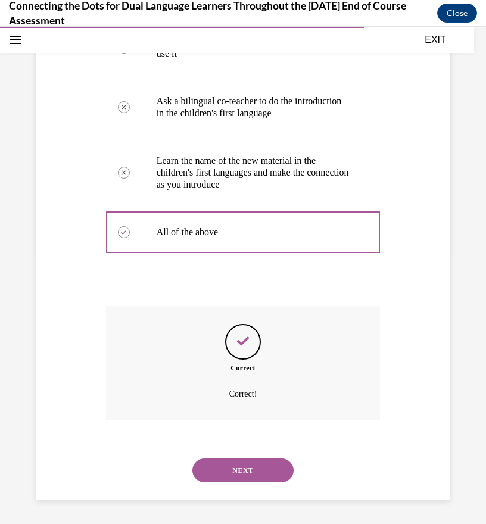
click at [251, 467] on button "NEXT" at bounding box center [243, 471] width 101 height 24
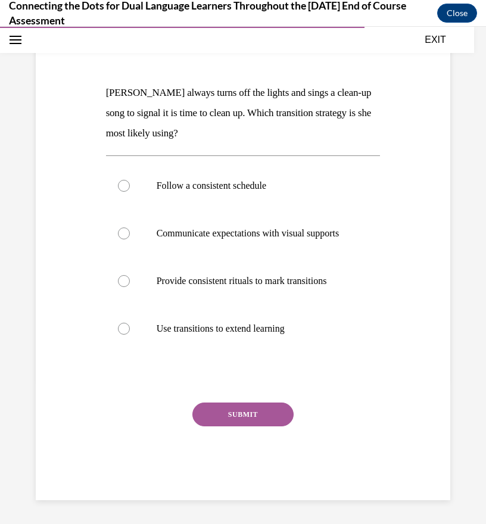
scroll to position [133, 0]
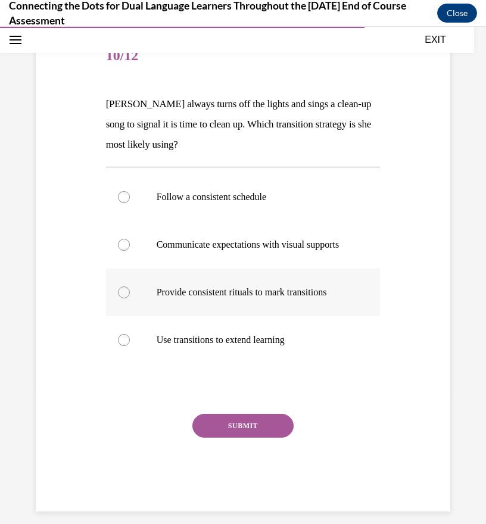
click at [173, 299] on p "Provide consistent rituals to mark transitions" at bounding box center [254, 293] width 194 height 12
click at [130, 299] on input "Provide consistent rituals to mark transitions" at bounding box center [124, 293] width 12 height 12
radio input "true"
click at [225, 434] on button "SUBMIT" at bounding box center [243, 426] width 101 height 24
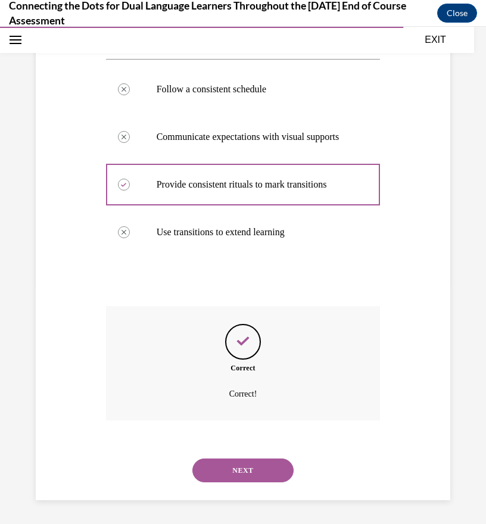
click at [249, 480] on button "NEXT" at bounding box center [243, 471] width 101 height 24
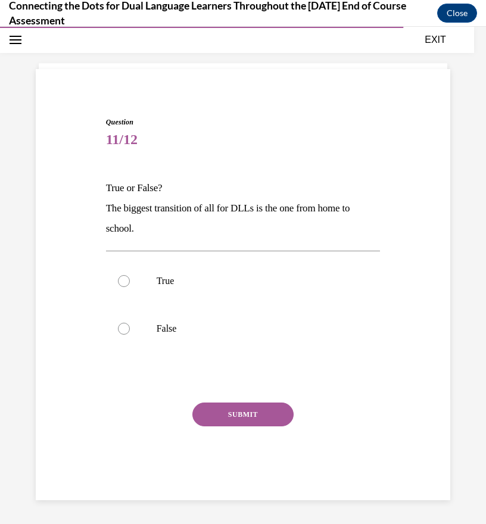
scroll to position [49, 0]
click at [132, 282] on label "True" at bounding box center [243, 281] width 275 height 48
click at [130, 282] on input "True" at bounding box center [124, 281] width 12 height 12
radio input "true"
click at [229, 411] on button "SUBMIT" at bounding box center [243, 415] width 101 height 24
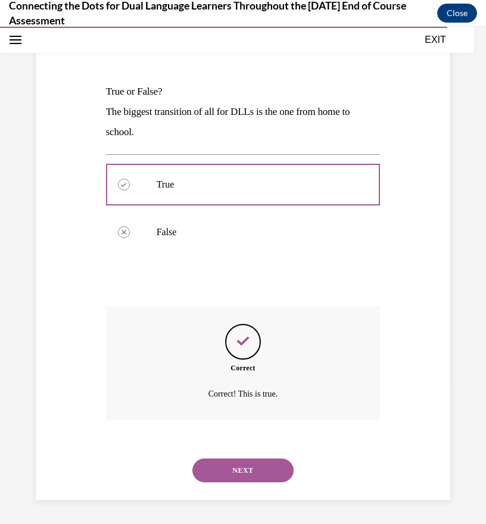
click at [250, 473] on button "NEXT" at bounding box center [243, 471] width 101 height 24
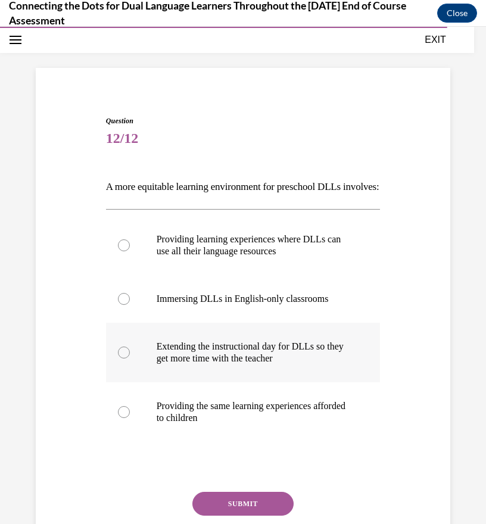
scroll to position [61, 0]
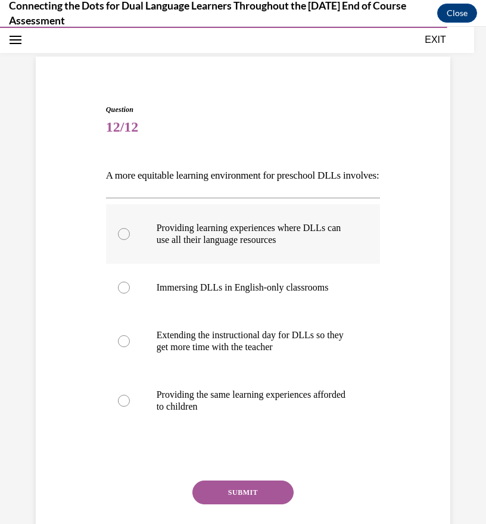
click at [167, 246] on p "Providing learning experiences where DLLs can use all their language resources" at bounding box center [254, 234] width 194 height 24
click at [130, 240] on input "Providing learning experiences where DLLs can use all their language resources" at bounding box center [124, 234] width 12 height 12
radio input "true"
click at [260, 505] on button "SUBMIT" at bounding box center [243, 493] width 101 height 24
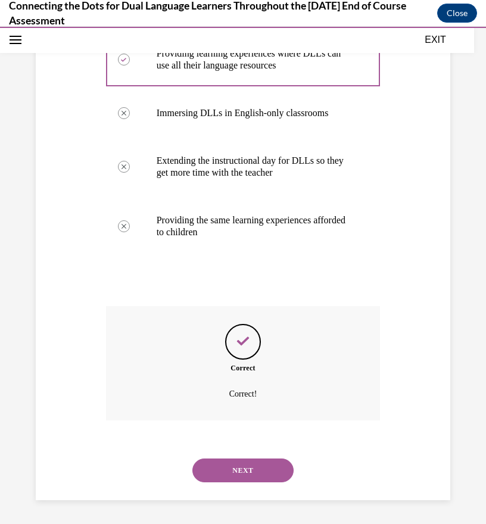
click at [236, 470] on button "NEXT" at bounding box center [243, 471] width 101 height 24
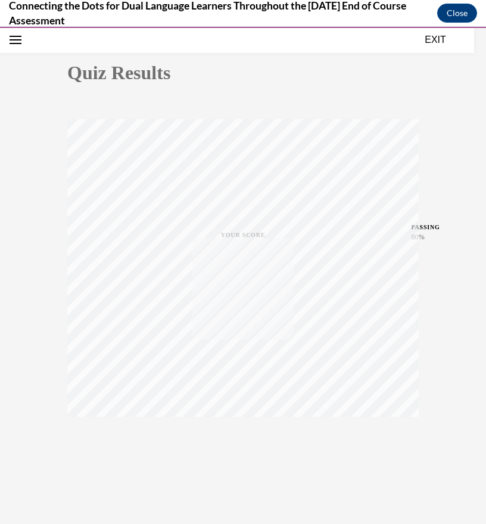
scroll to position [113, 0]
click at [234, 450] on icon "button" at bounding box center [243, 451] width 42 height 13
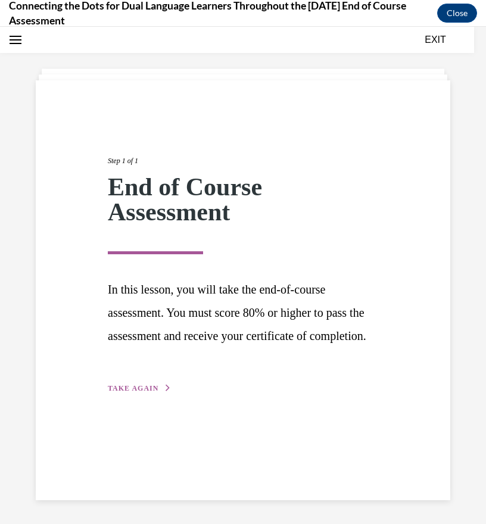
click at [147, 393] on span "TAKE AGAIN" at bounding box center [133, 388] width 51 height 8
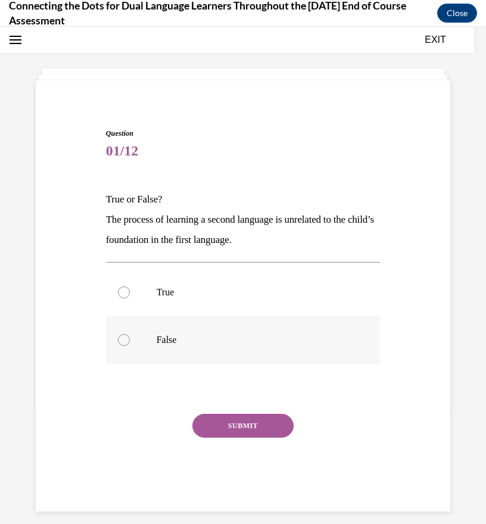
click at [118, 338] on div at bounding box center [124, 340] width 12 height 12
click at [118, 338] on input "False" at bounding box center [124, 340] width 12 height 12
radio input "true"
click at [233, 424] on button "SUBMIT" at bounding box center [243, 426] width 101 height 24
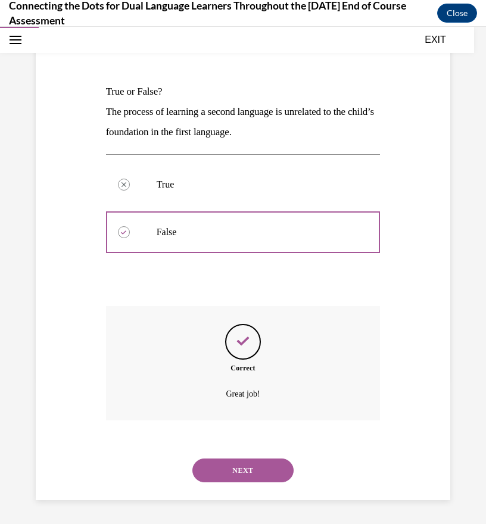
click at [249, 476] on button "NEXT" at bounding box center [243, 471] width 101 height 24
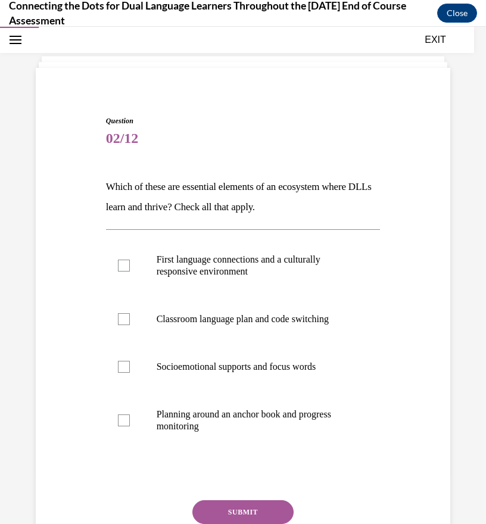
scroll to position [61, 0]
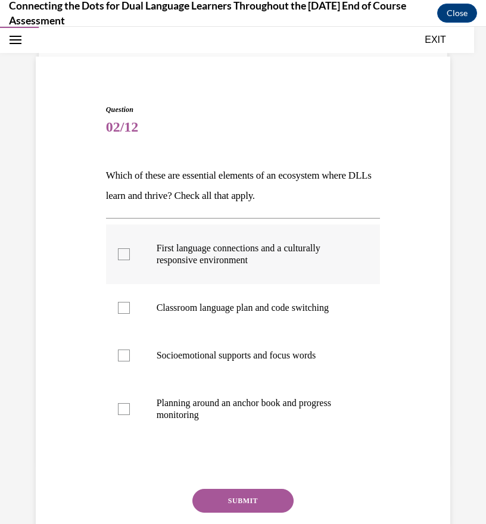
click at [146, 255] on label "First language connections and a culturally responsive environment" at bounding box center [243, 255] width 275 height 60
click at [130, 255] on input "First language connections and a culturally responsive environment" at bounding box center [124, 255] width 12 height 12
checkbox input "true"
click at [125, 402] on label "Planning around an anchor book and progress monitoring" at bounding box center [243, 410] width 275 height 60
click at [125, 403] on input "Planning around an anchor book and progress monitoring" at bounding box center [124, 409] width 12 height 12
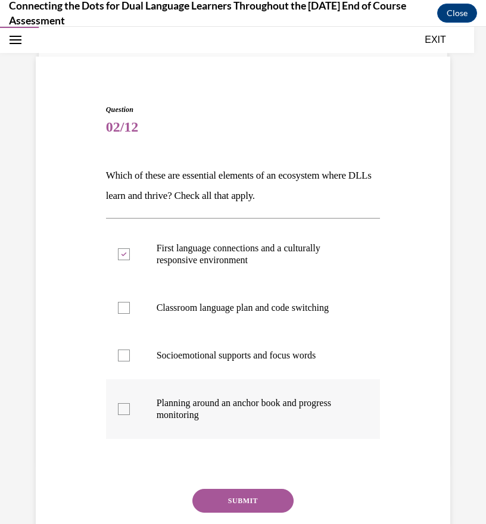
checkbox input "true"
click at [226, 501] on button "SUBMIT" at bounding box center [243, 501] width 101 height 24
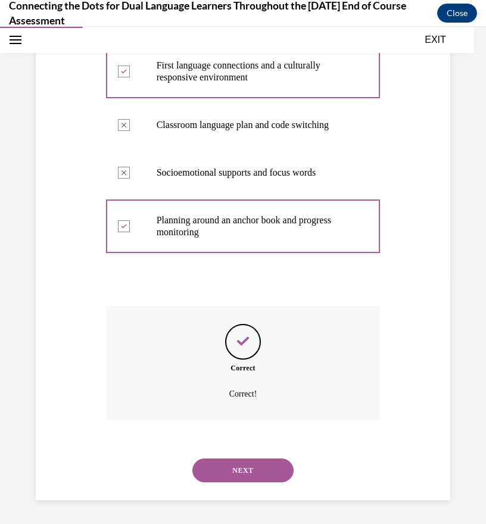
click at [233, 476] on button "NEXT" at bounding box center [243, 471] width 101 height 24
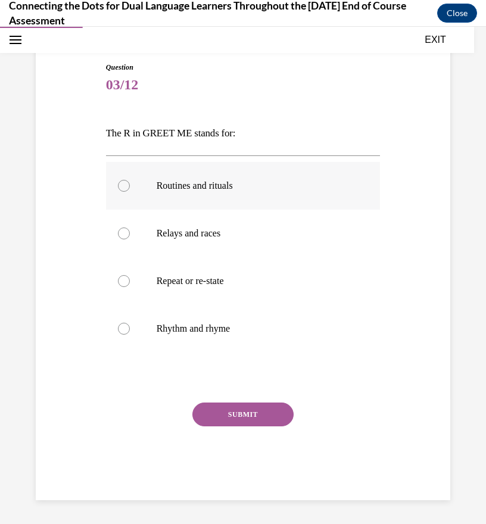
drag, startPoint x: 122, startPoint y: 185, endPoint x: 200, endPoint y: 207, distance: 80.6
click at [122, 186] on div at bounding box center [124, 186] width 12 height 12
click at [122, 186] on input "Routines and rituals" at bounding box center [124, 186] width 12 height 12
radio input "true"
click at [216, 418] on button "SUBMIT" at bounding box center [243, 415] width 101 height 24
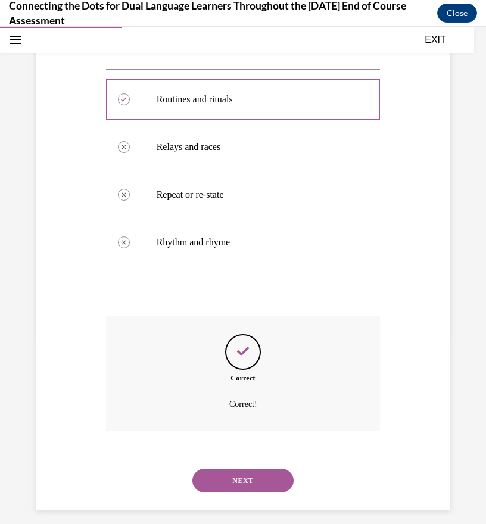
scroll to position [200, 0]
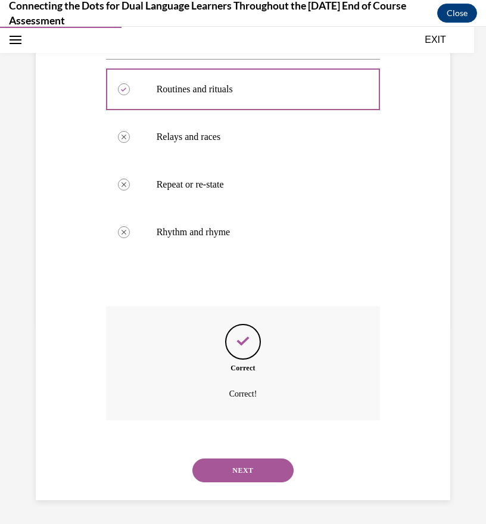
click at [263, 464] on button "NEXT" at bounding box center [243, 471] width 101 height 24
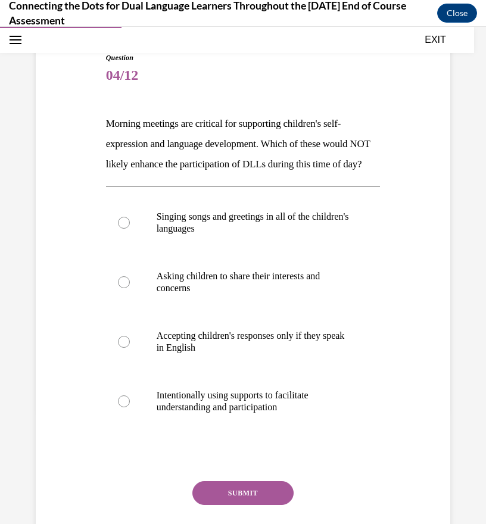
scroll to position [119, 0]
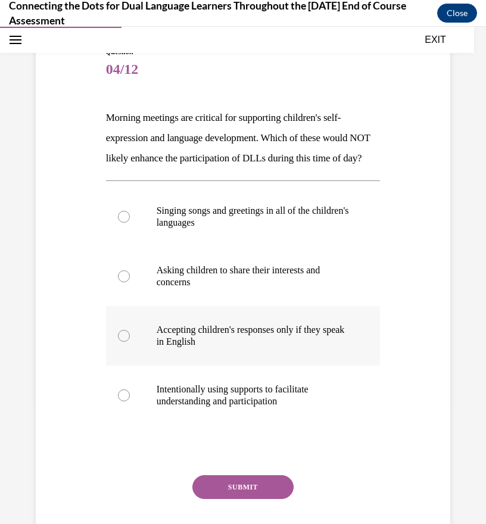
click at [108, 349] on label "Accepting children's responses only if they speak in English" at bounding box center [243, 336] width 275 height 60
click at [118, 342] on input "Accepting children's responses only if they speak in English" at bounding box center [124, 336] width 12 height 12
radio input "true"
click at [266, 499] on button "SUBMIT" at bounding box center [243, 488] width 101 height 24
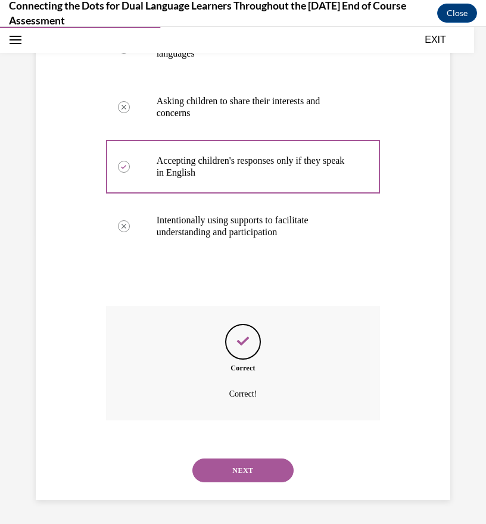
scroll to position [309, 0]
click at [248, 470] on button "NEXT" at bounding box center [243, 471] width 101 height 24
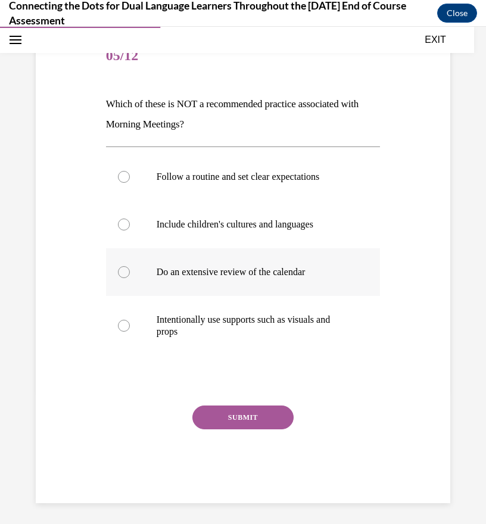
click at [153, 266] on label "Do an extensive review of the calendar" at bounding box center [243, 273] width 275 height 48
click at [130, 266] on input "Do an extensive review of the calendar" at bounding box center [124, 272] width 12 height 12
radio input "true"
click at [267, 422] on button "SUBMIT" at bounding box center [243, 418] width 101 height 24
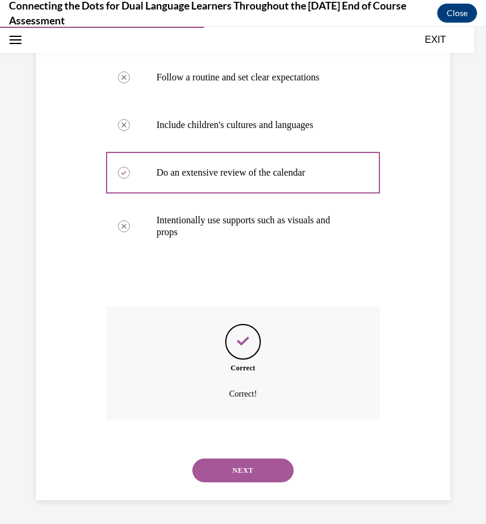
click at [257, 474] on button "NEXT" at bounding box center [243, 471] width 101 height 24
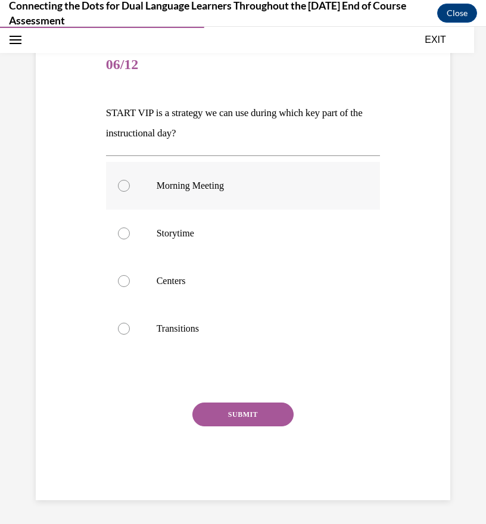
click at [121, 169] on label "Morning Meeting" at bounding box center [243, 186] width 275 height 48
click at [121, 180] on input "Morning Meeting" at bounding box center [124, 186] width 12 height 12
radio input "true"
click at [261, 412] on button "SUBMIT" at bounding box center [243, 415] width 101 height 24
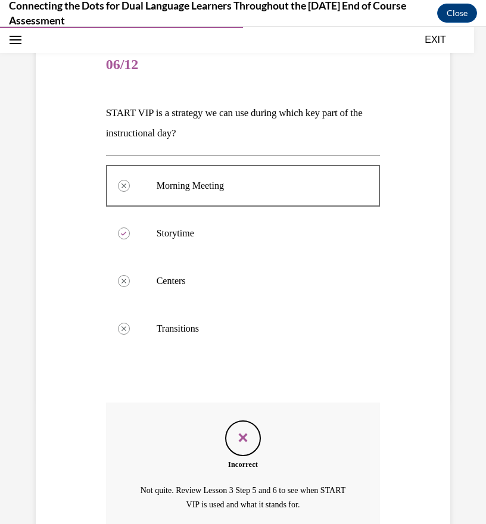
scroll to position [235, 0]
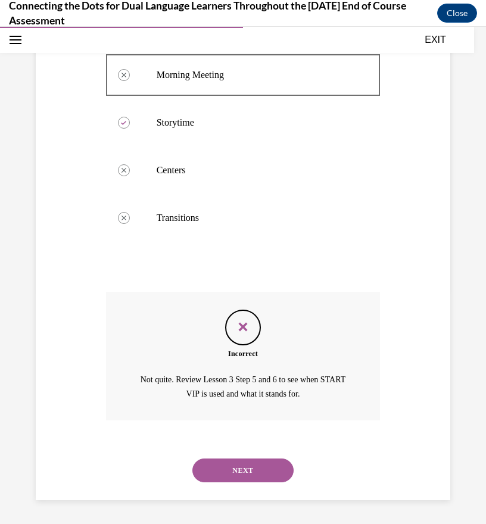
click at [254, 473] on button "NEXT" at bounding box center [243, 471] width 101 height 24
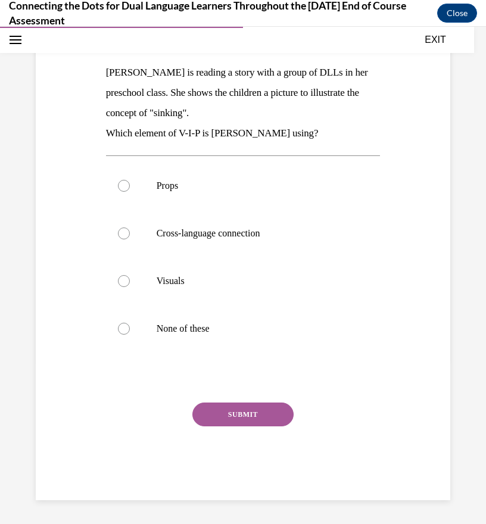
scroll to position [133, 0]
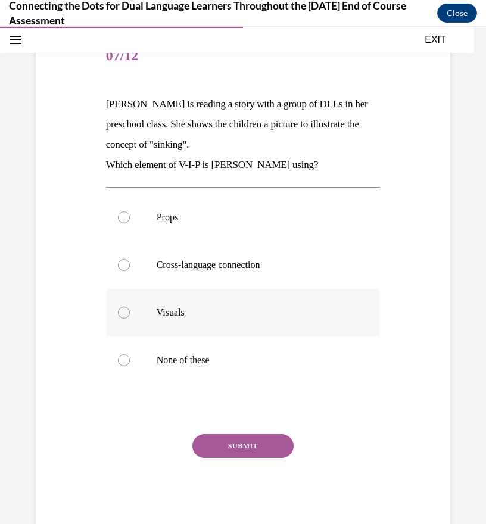
click at [128, 311] on label "Visuals" at bounding box center [243, 313] width 275 height 48
click at [128, 311] on input "Visuals" at bounding box center [124, 313] width 12 height 12
radio input "true"
click at [250, 449] on button "SUBMIT" at bounding box center [243, 446] width 101 height 24
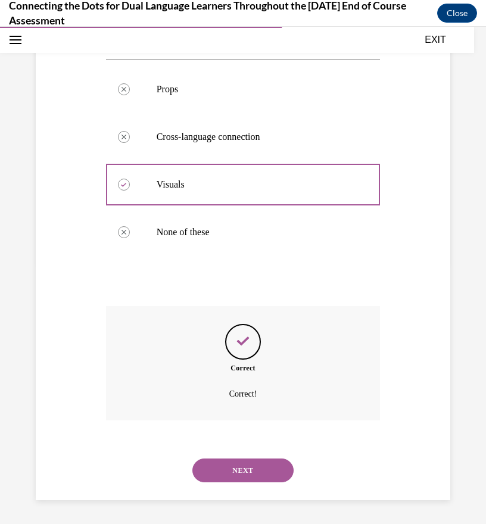
click at [249, 471] on button "NEXT" at bounding box center [243, 471] width 101 height 24
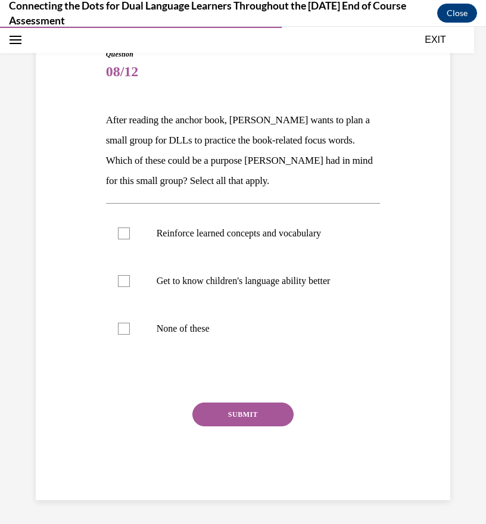
scroll to position [129, 0]
click at [116, 268] on label "Get to know children's language ability better" at bounding box center [243, 281] width 275 height 48
click at [118, 275] on input "Get to know children's language ability better" at bounding box center [124, 281] width 12 height 12
checkbox input "true"
click at [126, 228] on div at bounding box center [124, 234] width 12 height 12
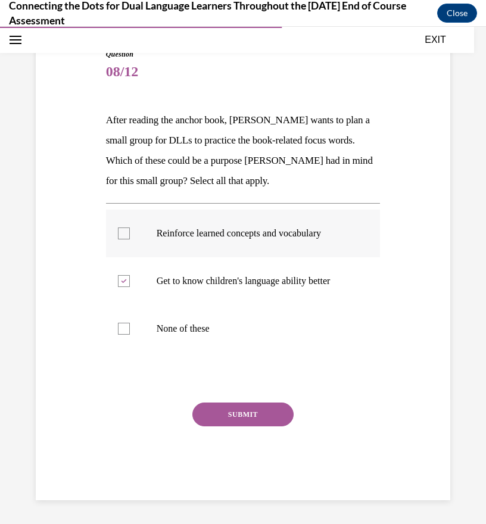
click at [126, 228] on input "Reinforce learned concepts and vocabulary" at bounding box center [124, 234] width 12 height 12
checkbox input "true"
click at [222, 408] on button "SUBMIT" at bounding box center [243, 415] width 101 height 24
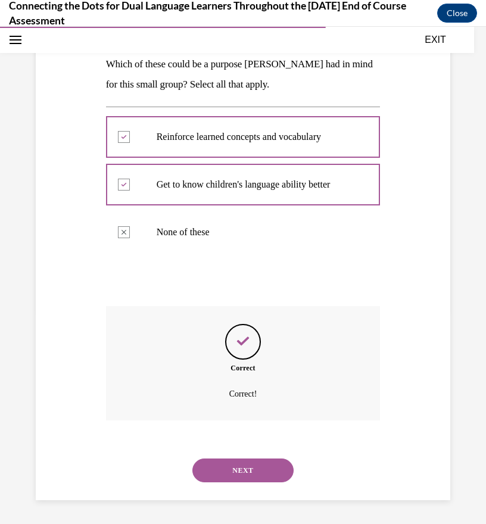
scroll to position [225, 0]
click at [240, 461] on button "NEXT" at bounding box center [243, 471] width 101 height 24
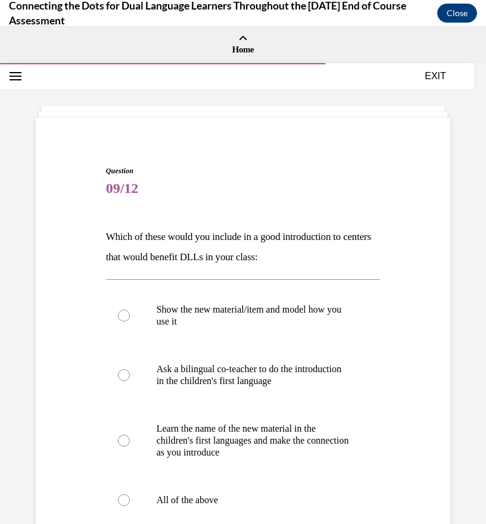
scroll to position [60, 0]
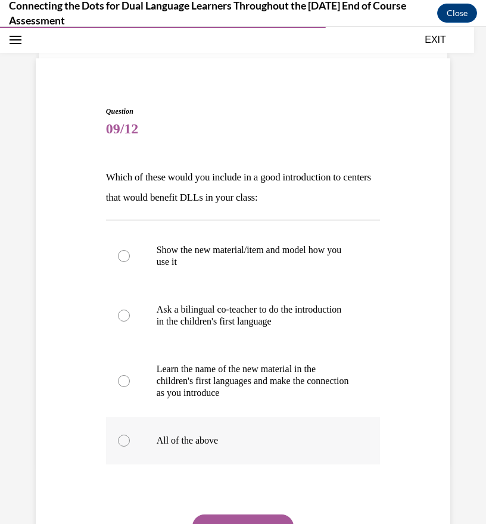
click at [118, 440] on div at bounding box center [124, 441] width 12 height 12
click at [118, 440] on input "All of the above" at bounding box center [124, 441] width 12 height 12
radio input "true"
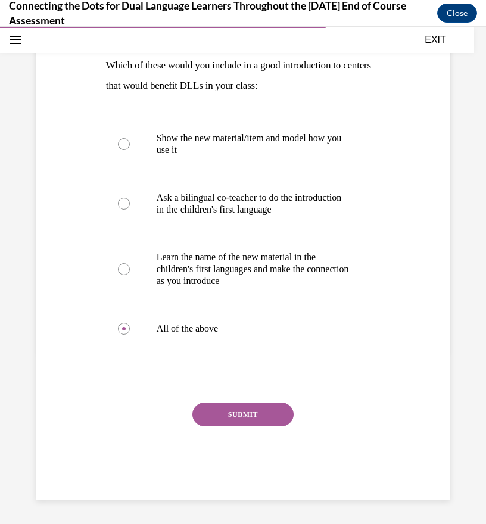
click at [248, 416] on button "SUBMIT" at bounding box center [243, 415] width 101 height 24
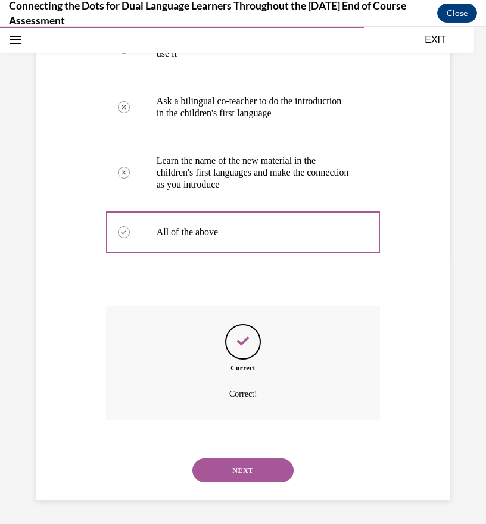
click at [237, 460] on button "NEXT" at bounding box center [243, 471] width 101 height 24
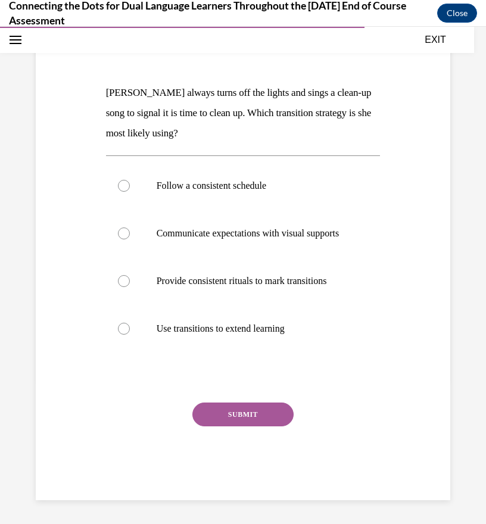
scroll to position [133, 0]
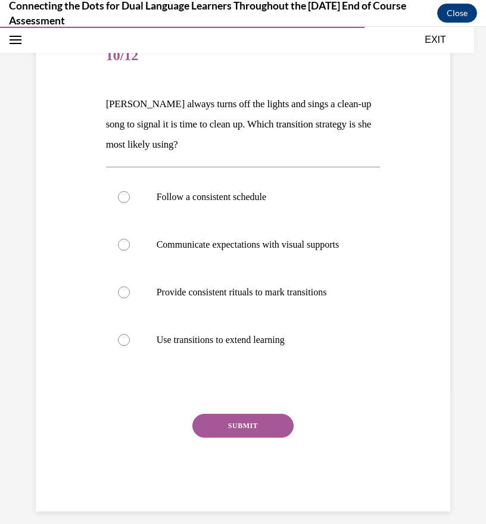
click at [236, 466] on div "SUBMIT" at bounding box center [243, 444] width 275 height 60
click at [124, 299] on div at bounding box center [124, 293] width 12 height 12
click at [124, 299] on input "Provide consistent rituals to mark transitions" at bounding box center [124, 293] width 12 height 12
radio input "true"
click at [238, 436] on button "SUBMIT" at bounding box center [243, 426] width 101 height 24
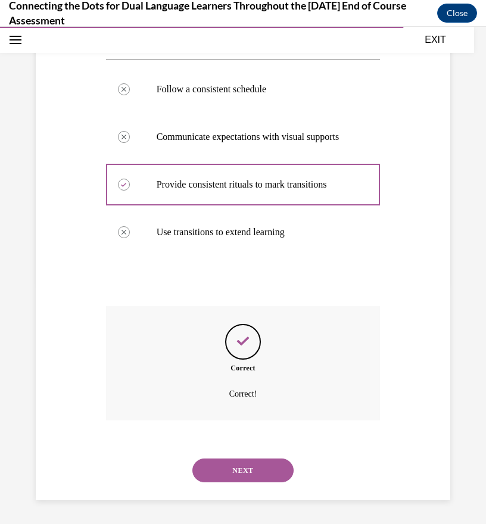
click at [258, 470] on button "NEXT" at bounding box center [243, 471] width 101 height 24
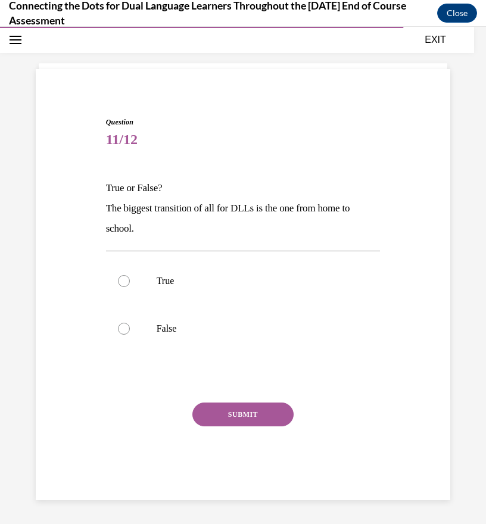
scroll to position [49, 0]
click at [124, 288] on label "True" at bounding box center [243, 281] width 275 height 48
click at [124, 287] on input "True" at bounding box center [124, 281] width 12 height 12
radio input "true"
click at [228, 412] on button "SUBMIT" at bounding box center [243, 415] width 101 height 24
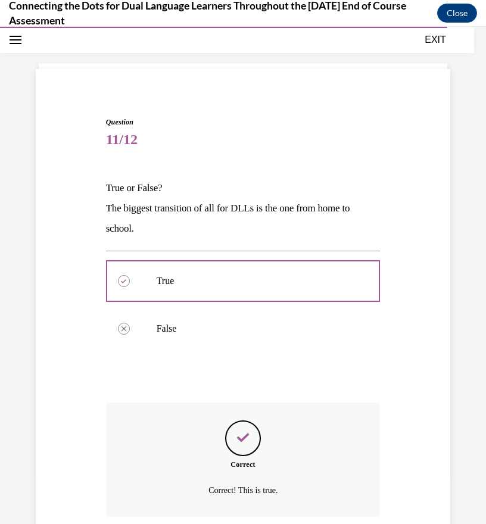
scroll to position [145, 0]
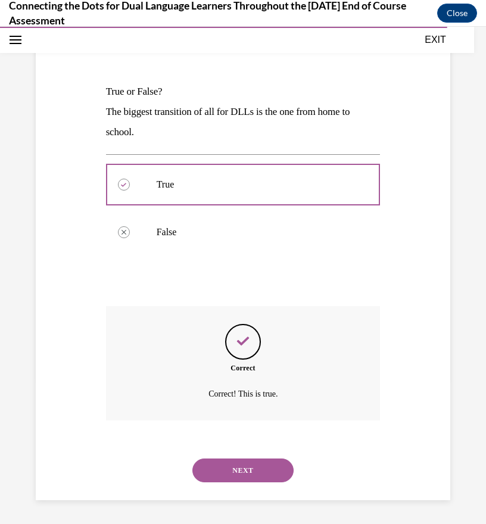
click at [253, 469] on button "NEXT" at bounding box center [243, 471] width 101 height 24
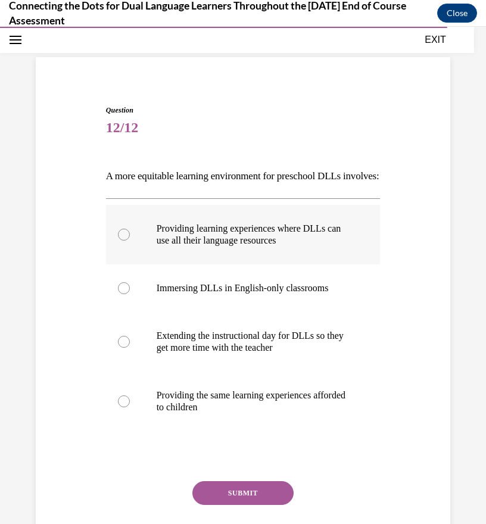
scroll to position [61, 0]
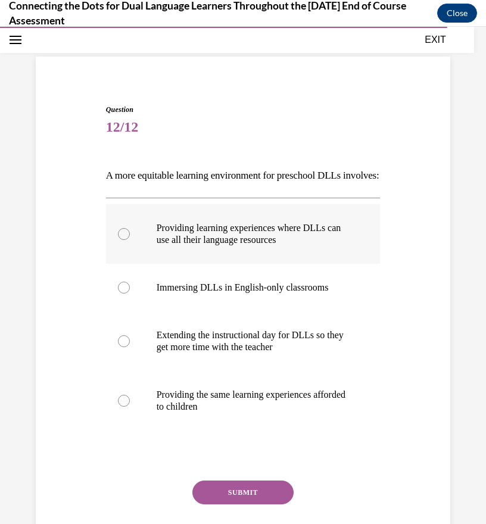
click at [117, 259] on label "Providing learning experiences where DLLs can use all their language resources" at bounding box center [243, 234] width 275 height 60
click at [118, 240] on input "Providing learning experiences where DLLs can use all their language resources" at bounding box center [124, 234] width 12 height 12
radio input "true"
click at [254, 505] on button "SUBMIT" at bounding box center [243, 493] width 101 height 24
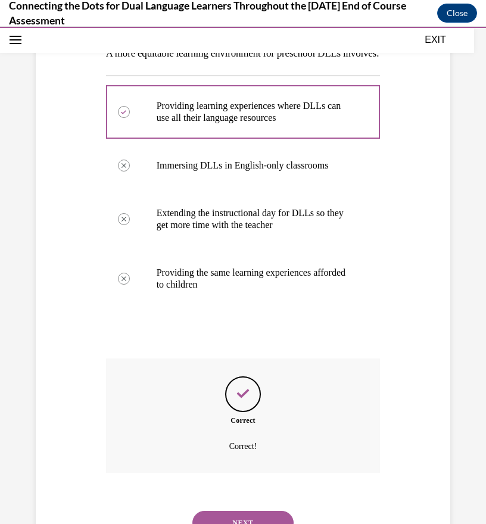
scroll to position [256, 0]
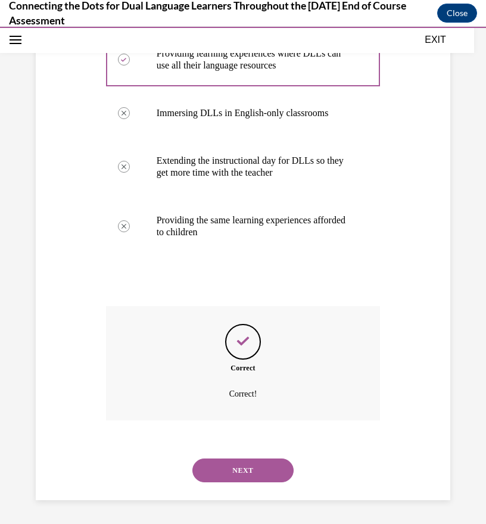
click at [258, 466] on button "NEXT" at bounding box center [243, 471] width 101 height 24
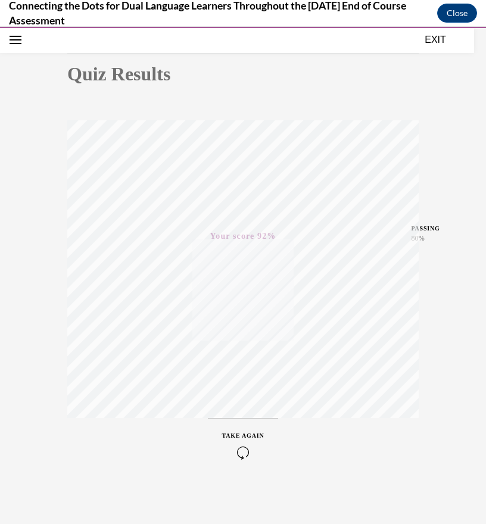
scroll to position [113, 0]
click at [441, 38] on button "EXIT" at bounding box center [436, 40] width 72 height 14
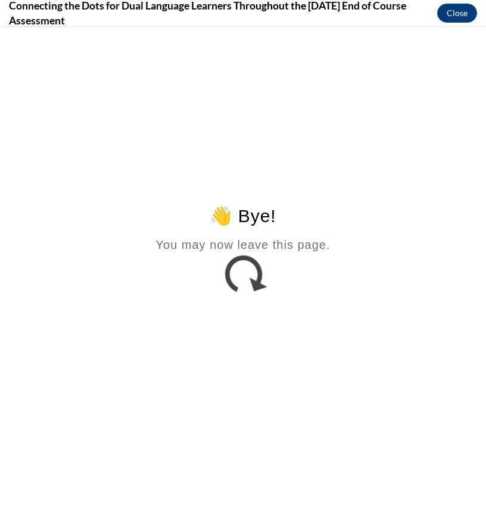
scroll to position [0, 0]
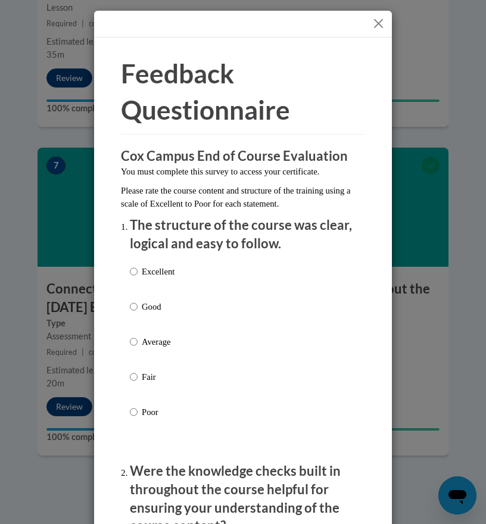
click at [132, 282] on label "Excellent" at bounding box center [152, 281] width 45 height 32
click at [132, 278] on input "Excellent" at bounding box center [134, 271] width 8 height 13
radio input "true"
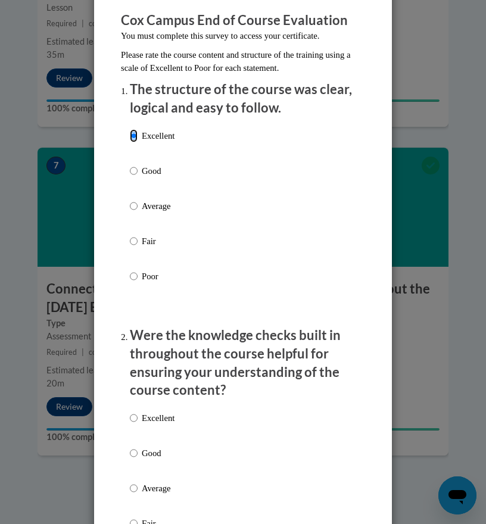
scroll to position [238, 0]
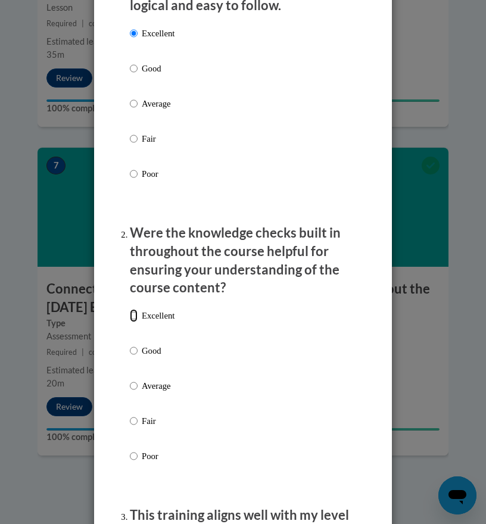
click at [133, 318] on input "Excellent" at bounding box center [134, 315] width 8 height 13
radio input "true"
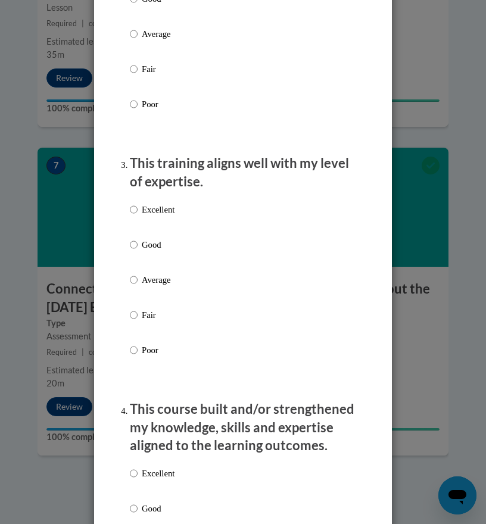
scroll to position [596, 0]
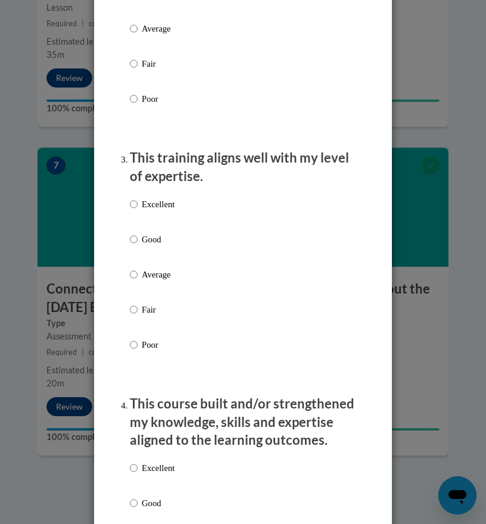
click at [136, 207] on label "Excellent" at bounding box center [152, 214] width 45 height 32
click at [136, 207] on input "Excellent" at bounding box center [134, 204] width 8 height 13
radio input "true"
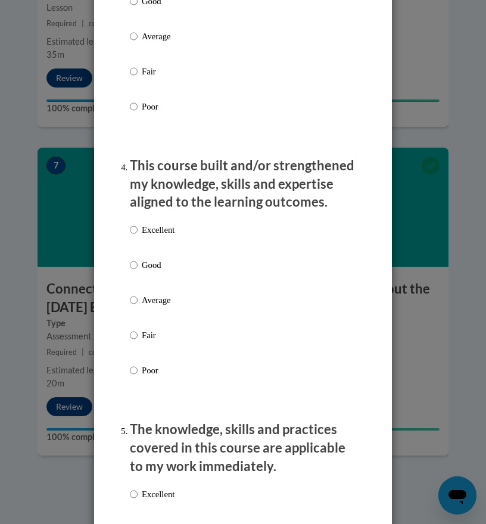
click at [156, 228] on p "Excellent" at bounding box center [158, 229] width 33 height 13
click at [138, 228] on input "Excellent" at bounding box center [134, 229] width 8 height 13
radio input "true"
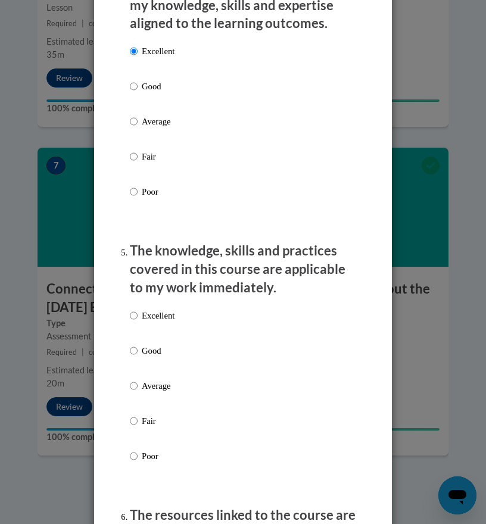
click at [152, 322] on label "Excellent" at bounding box center [152, 325] width 45 height 32
click at [138, 322] on input "Excellent" at bounding box center [134, 315] width 8 height 13
radio input "true"
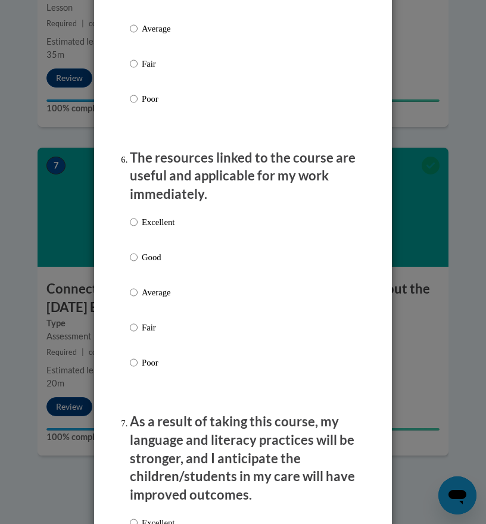
click at [160, 225] on p "Excellent" at bounding box center [158, 222] width 33 height 13
click at [138, 225] on input "Excellent" at bounding box center [134, 222] width 8 height 13
radio input "true"
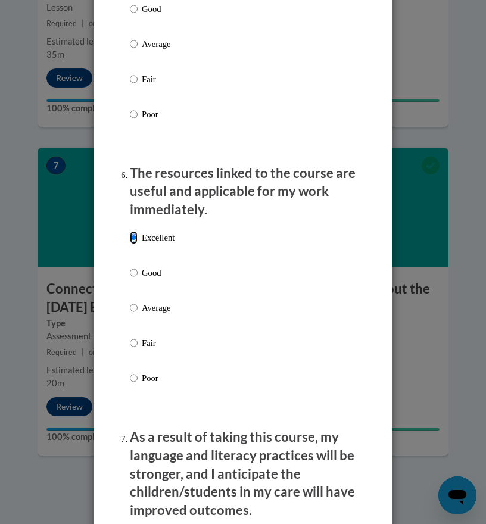
scroll to position [1550, 0]
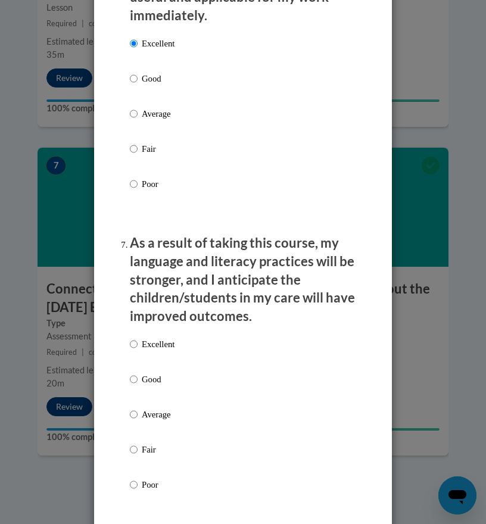
click at [158, 343] on p "Excellent" at bounding box center [158, 344] width 33 height 13
click at [138, 343] on input "Excellent" at bounding box center [134, 344] width 8 height 13
radio input "true"
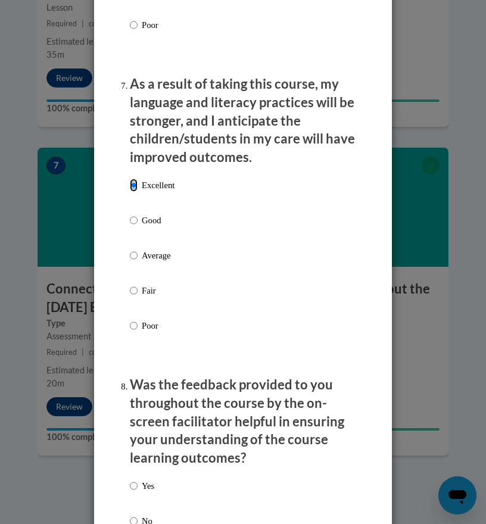
scroll to position [1788, 0]
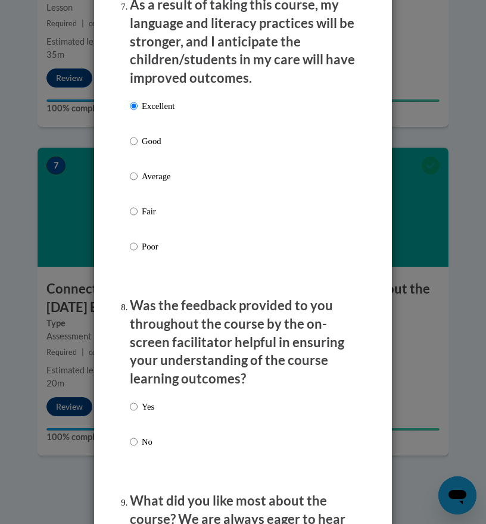
click at [130, 410] on label "Yes" at bounding box center [142, 417] width 24 height 32
click at [130, 410] on input "Yes" at bounding box center [134, 407] width 8 height 13
radio input "true"
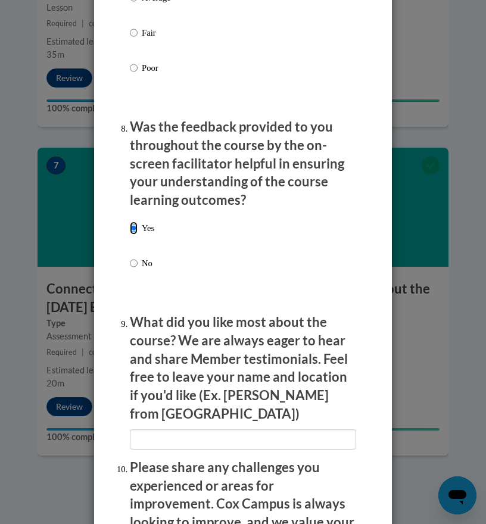
scroll to position [2026, 0]
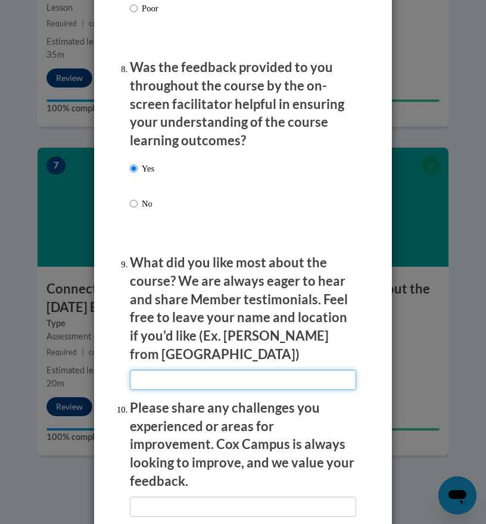
click at [223, 370] on input "textbox" at bounding box center [243, 380] width 226 height 20
type input "the info"
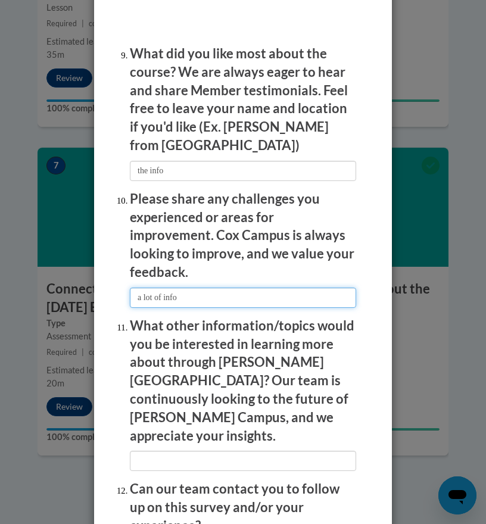
scroll to position [2241, 0]
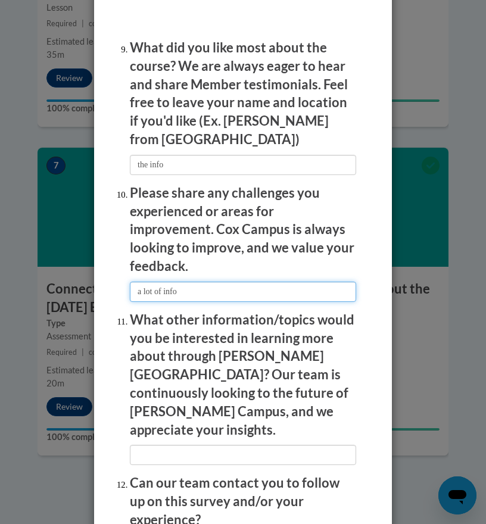
type input "a lot of info"
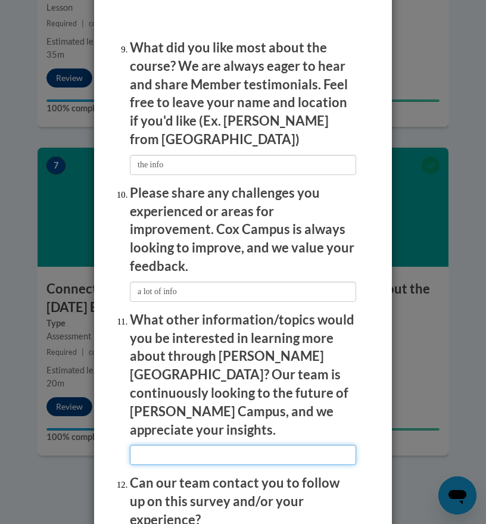
click at [177, 445] on input "textbox" at bounding box center [243, 455] width 226 height 20
type input "not sure"
radio input "true"
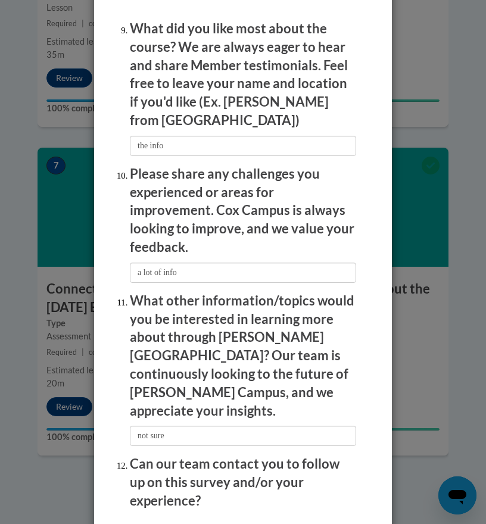
scroll to position [2301, 0]
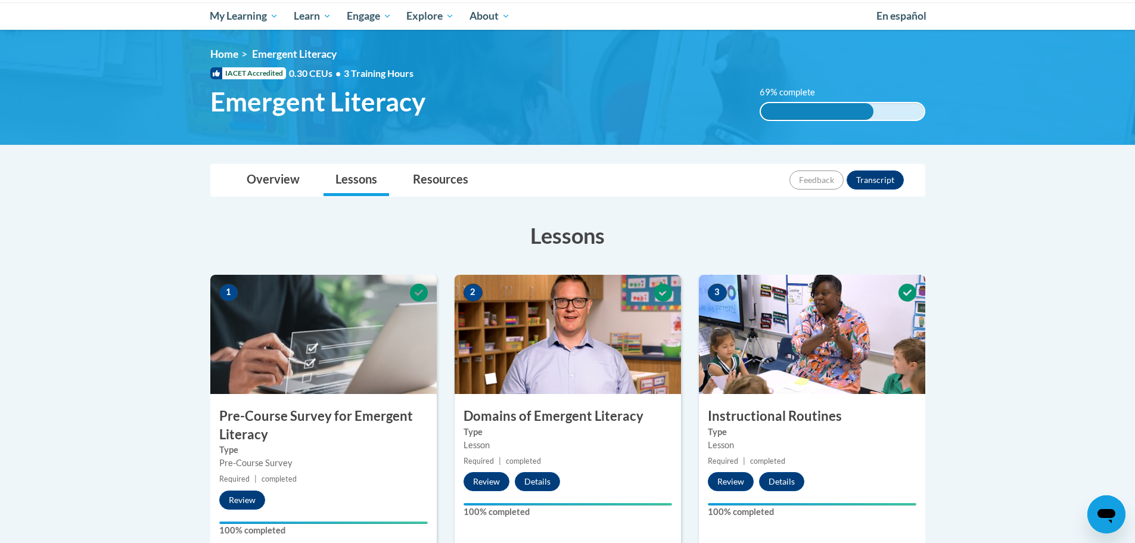
scroll to position [120, 0]
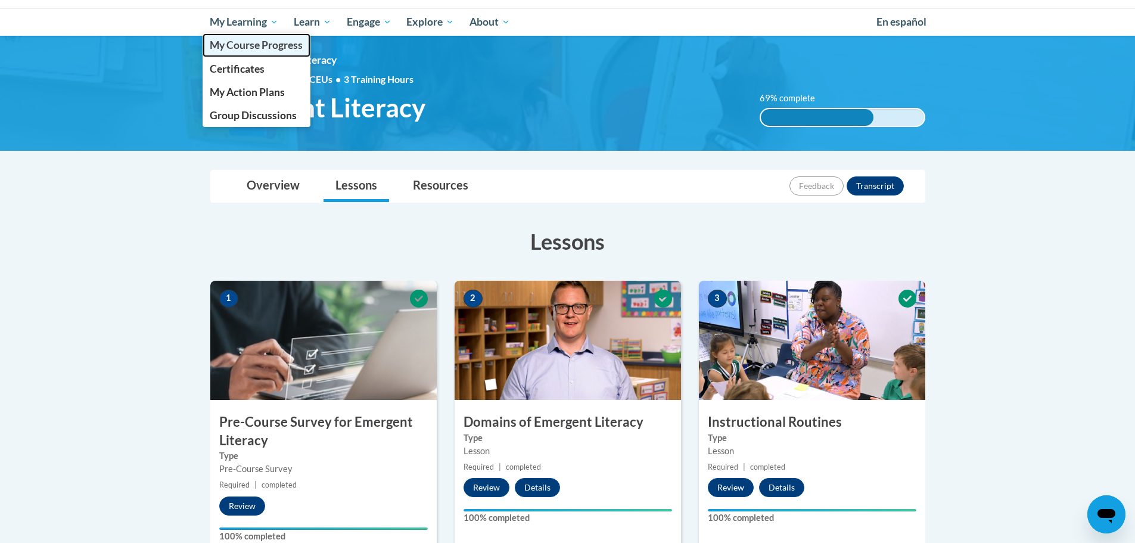
click at [257, 42] on span "My Course Progress" at bounding box center [256, 45] width 93 height 13
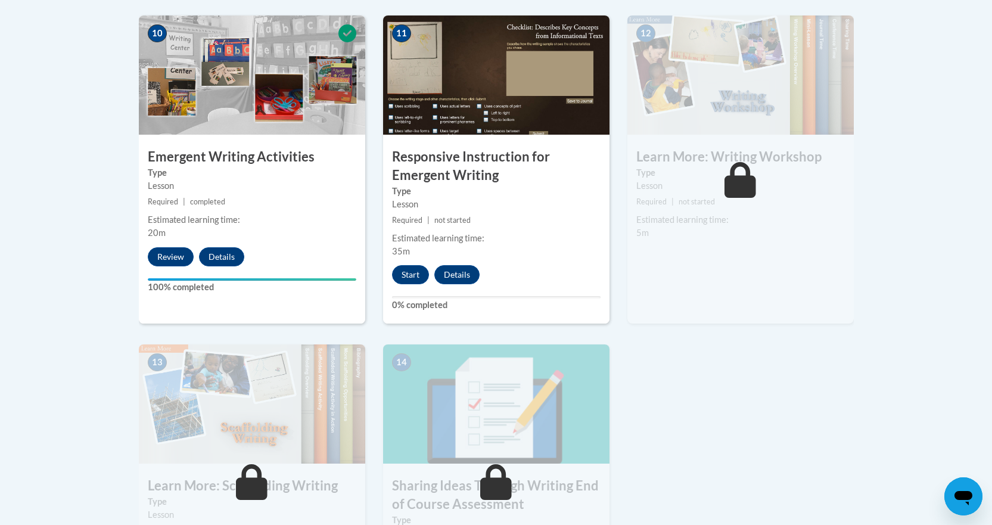
scroll to position [1443, 0]
